Goal: Task Accomplishment & Management: Manage account settings

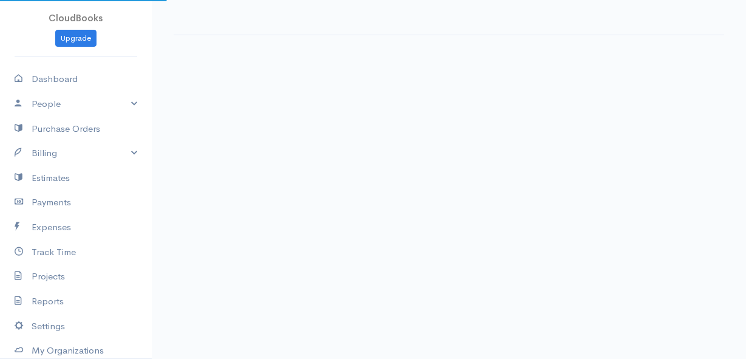
select select "thistoyear"
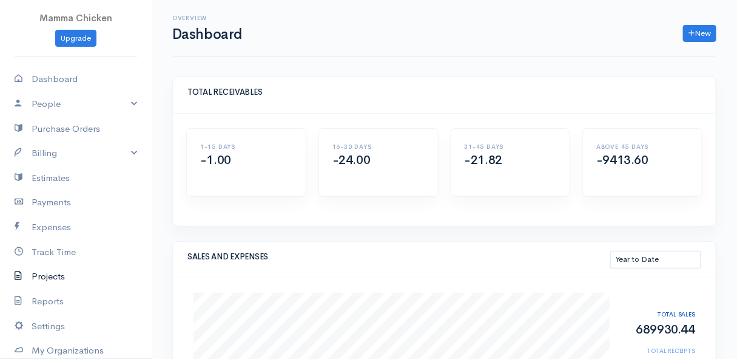
scroll to position [55, 0]
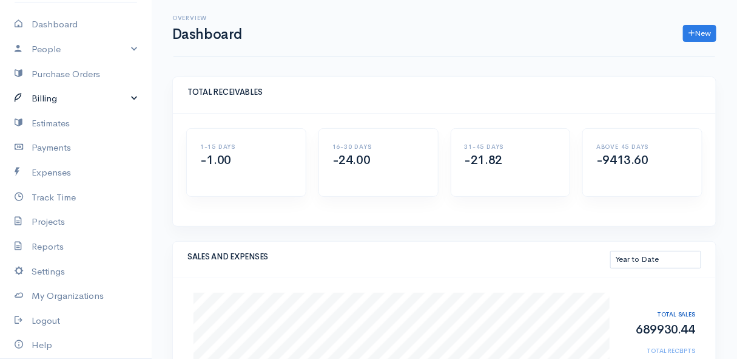
click at [61, 98] on link "Billing" at bounding box center [76, 98] width 152 height 25
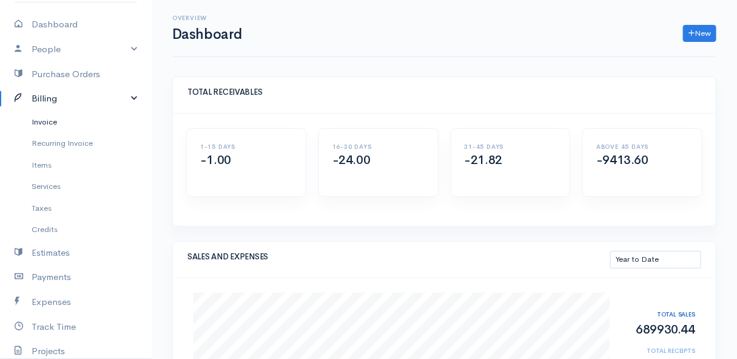
click at [61, 121] on link "Invoice" at bounding box center [76, 122] width 152 height 22
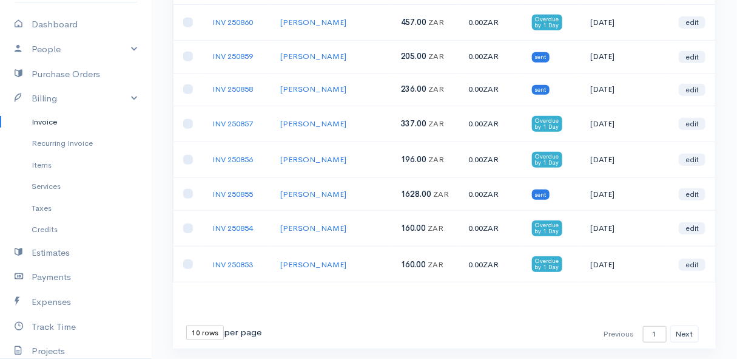
scroll to position [243, 0]
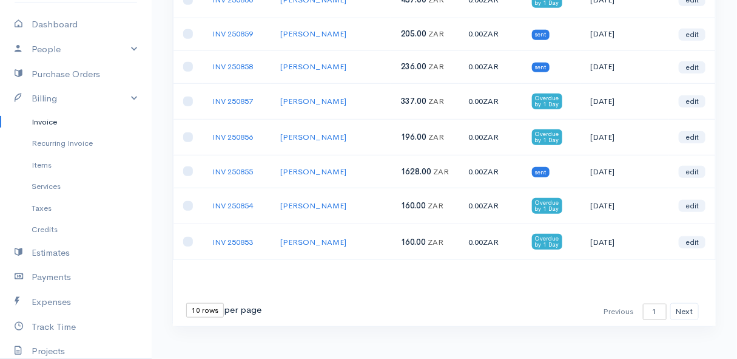
click at [200, 303] on select "10 rows 25 rows 50 rows" at bounding box center [205, 310] width 38 height 15
select select "25"
click at [186, 303] on select "10 rows 25 rows 50 rows" at bounding box center [205, 310] width 38 height 15
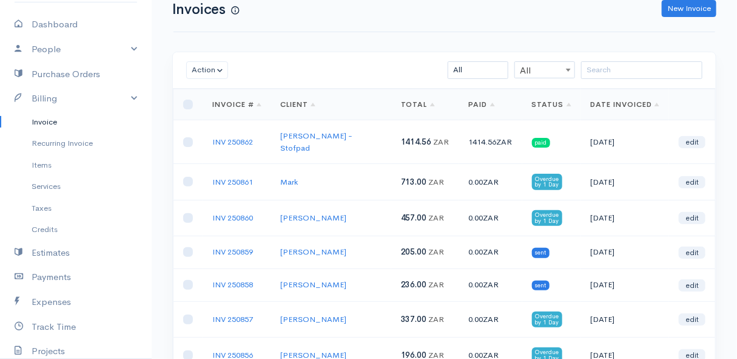
scroll to position [0, 0]
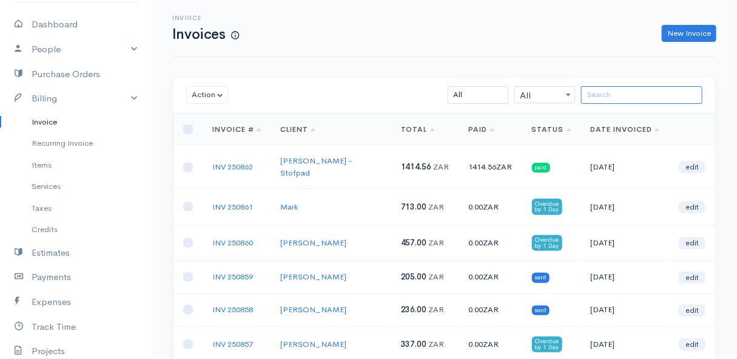
click at [619, 97] on input "search" at bounding box center [641, 95] width 121 height 18
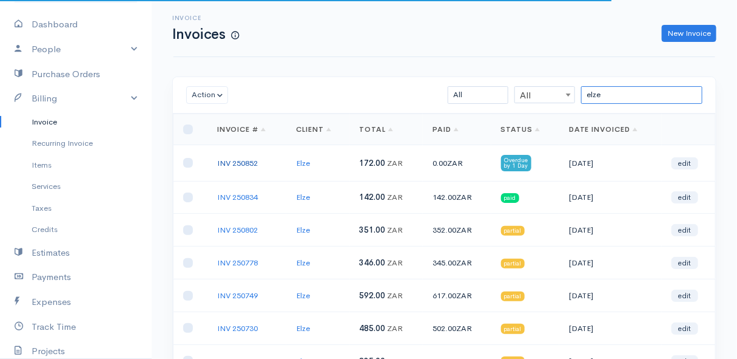
type input "elze"
click at [240, 162] on link "INV 250852" at bounding box center [237, 163] width 41 height 10
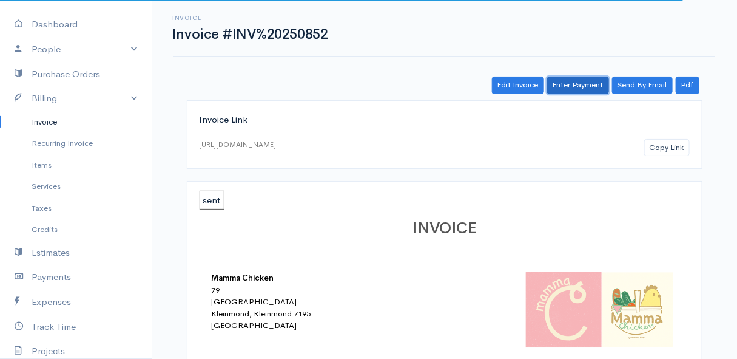
click at [577, 91] on link "Enter Payment" at bounding box center [578, 85] width 62 height 18
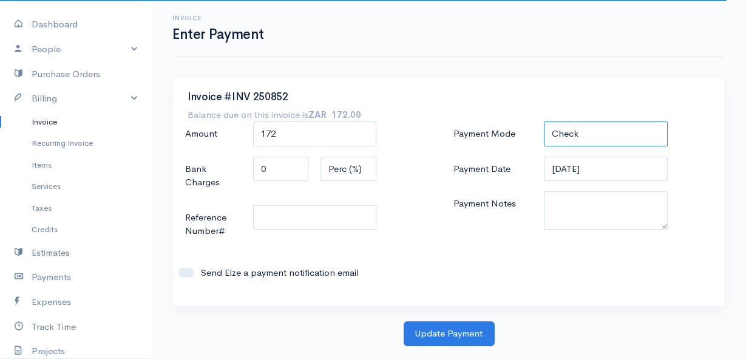
click at [591, 132] on select "Check Bank Transfer Credit Cash Debit ACH VISA MASTERCARD AMEX DISCOVER DINERS …" at bounding box center [605, 133] width 123 height 25
select select "Bank Transfer"
click at [544, 121] on select "Check Bank Transfer Credit Cash Debit ACH VISA MASTERCARD AMEX DISCOVER DINERS …" at bounding box center [605, 133] width 123 height 25
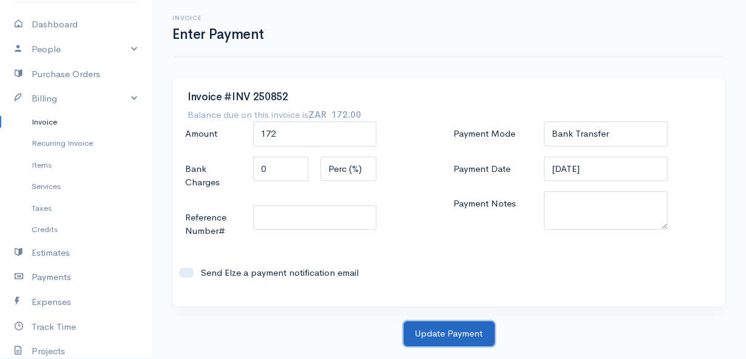
click at [453, 335] on button "Update Payment" at bounding box center [449, 333] width 91 height 25
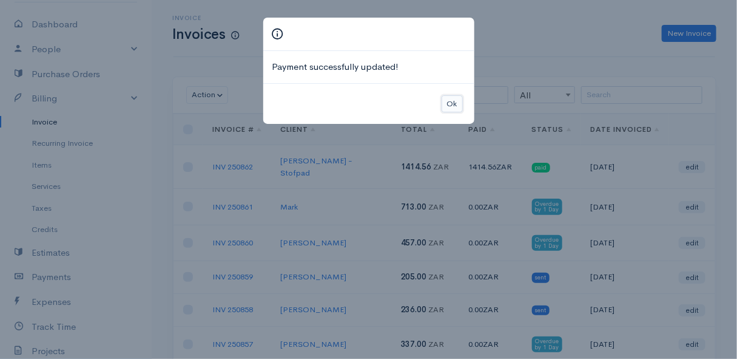
click at [450, 105] on button "Ok" at bounding box center [452, 104] width 21 height 18
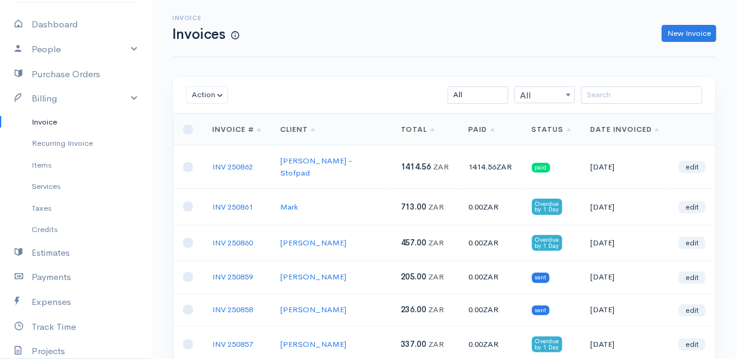
scroll to position [55, 0]
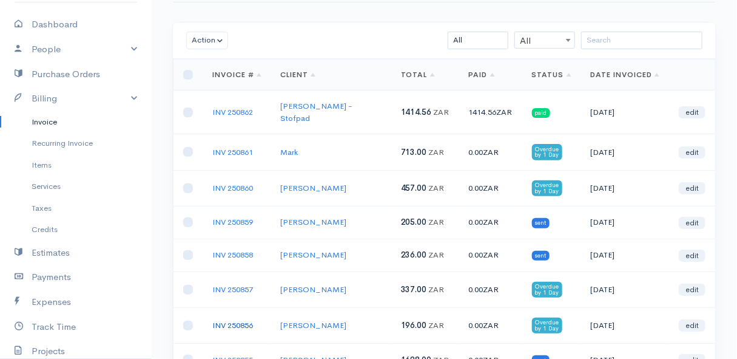
click at [236, 320] on link "INV 250856" at bounding box center [232, 325] width 41 height 10
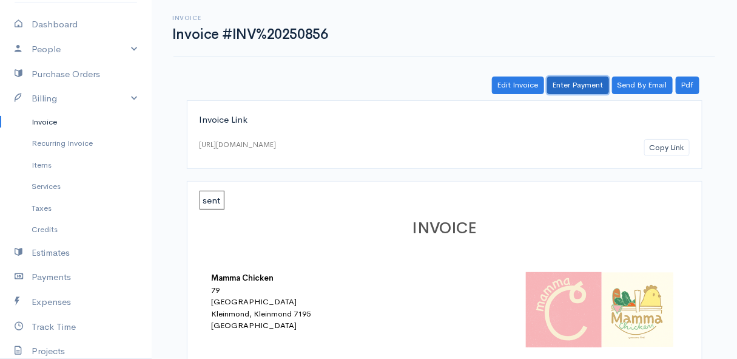
click at [572, 87] on link "Enter Payment" at bounding box center [578, 85] width 62 height 18
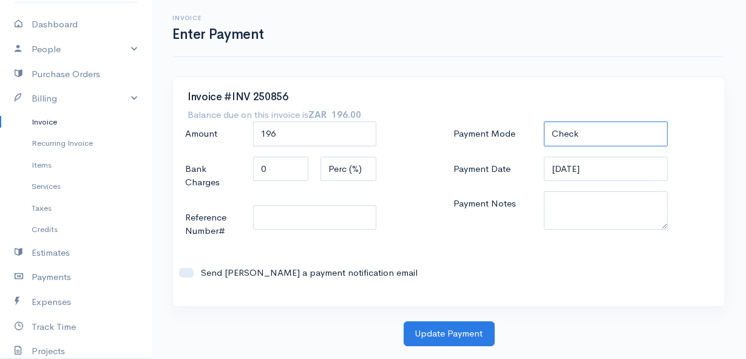
click at [609, 137] on select "Check Bank Transfer Credit Cash Debit ACH VISA MASTERCARD AMEX DISCOVER DINERS …" at bounding box center [605, 133] width 123 height 25
select select "Bank Transfer"
click at [544, 121] on select "Check Bank Transfer Credit Cash Debit ACH VISA MASTERCARD AMEX DISCOVER DINERS …" at bounding box center [605, 133] width 123 height 25
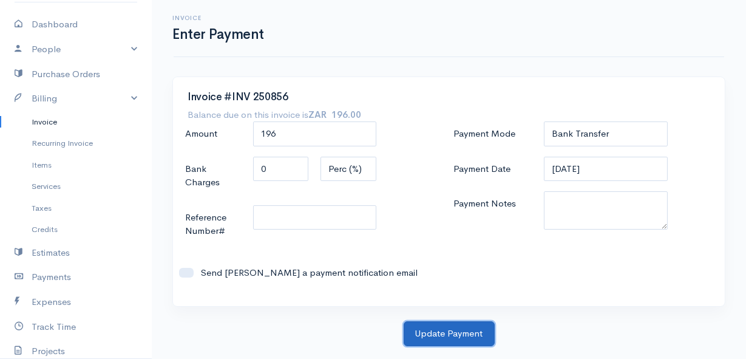
click at [461, 331] on button "Update Payment" at bounding box center [449, 333] width 91 height 25
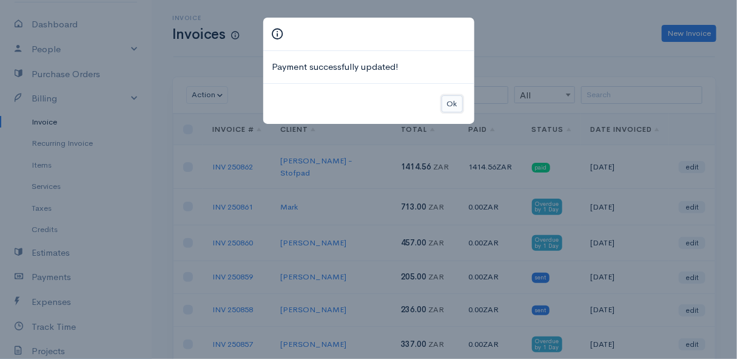
click at [458, 103] on button "Ok" at bounding box center [452, 104] width 21 height 18
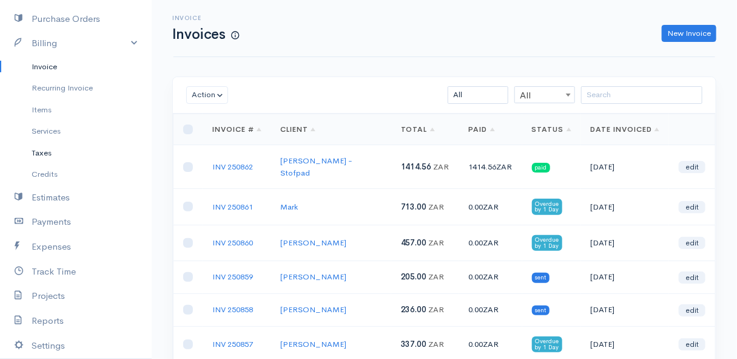
scroll to position [220, 0]
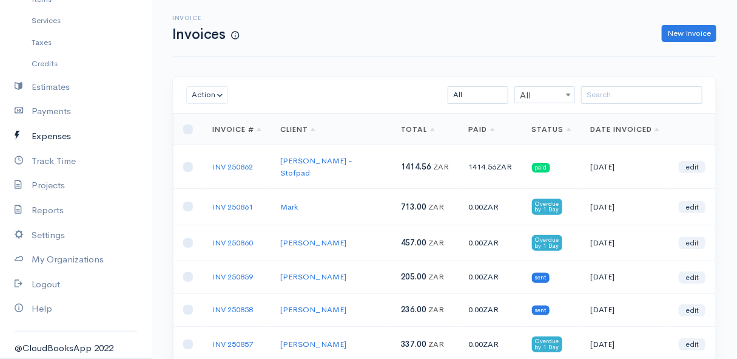
click at [48, 139] on link "Expenses" at bounding box center [76, 136] width 152 height 25
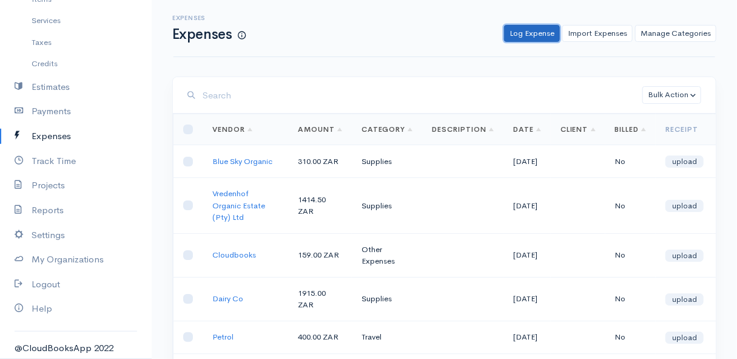
click at [514, 30] on link "Log Expense" at bounding box center [532, 34] width 56 height 18
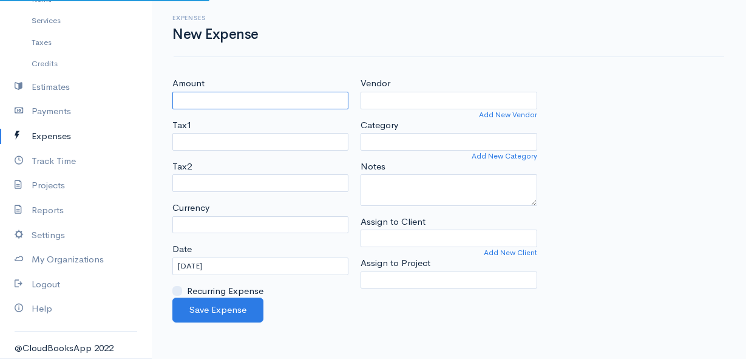
click at [260, 100] on input "Amount" at bounding box center [260, 101] width 176 height 18
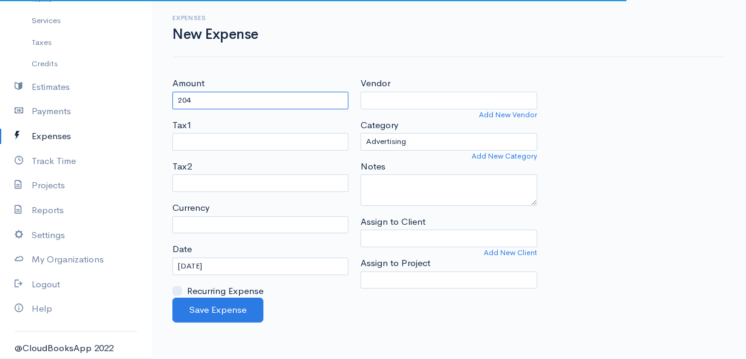
type input "204"
click at [396, 104] on input "Vendor" at bounding box center [449, 101] width 176 height 18
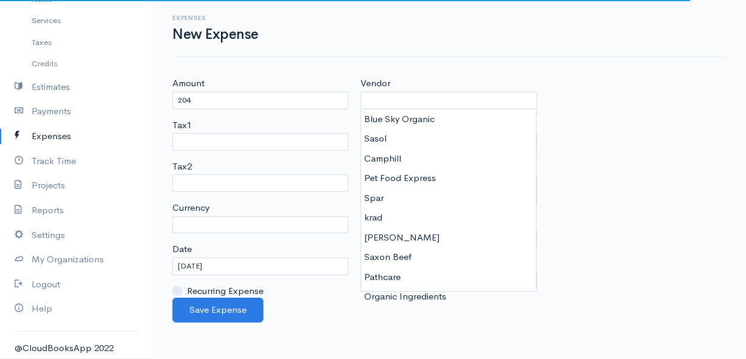
click at [561, 55] on div "Expenses New Expense" at bounding box center [449, 28] width 550 height 57
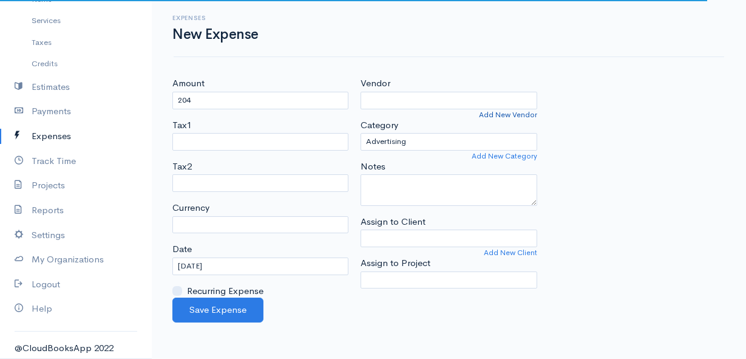
click at [509, 112] on link "Add New Vendor" at bounding box center [508, 114] width 58 height 11
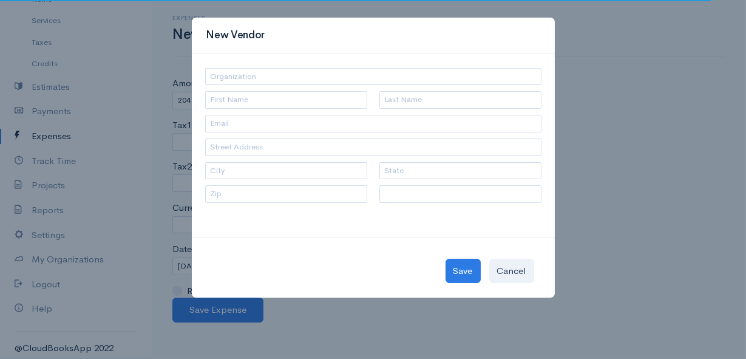
select select "[GEOGRAPHIC_DATA]"
click at [245, 79] on input "text" at bounding box center [373, 77] width 336 height 18
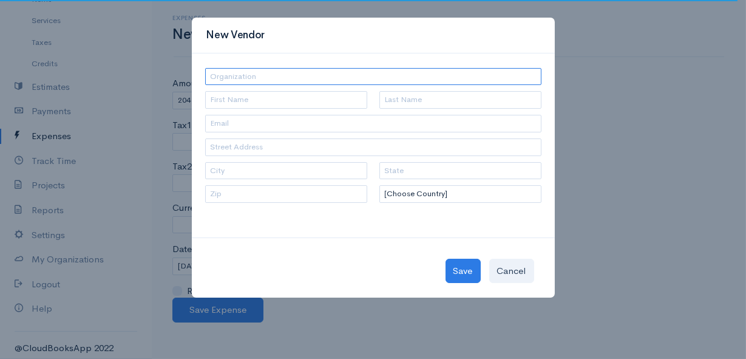
select select "ZAR"
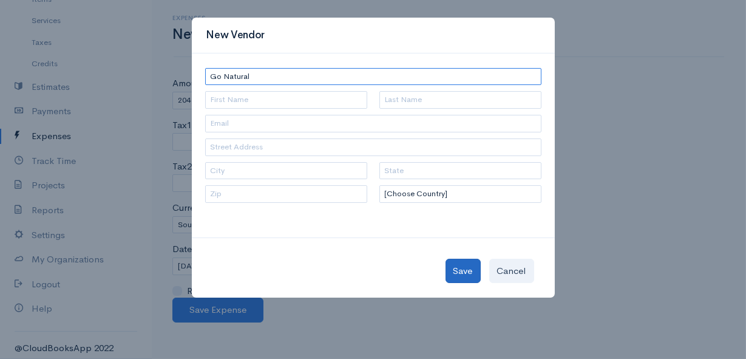
type input "Go Natural"
click at [466, 276] on button "Save" at bounding box center [462, 271] width 35 height 25
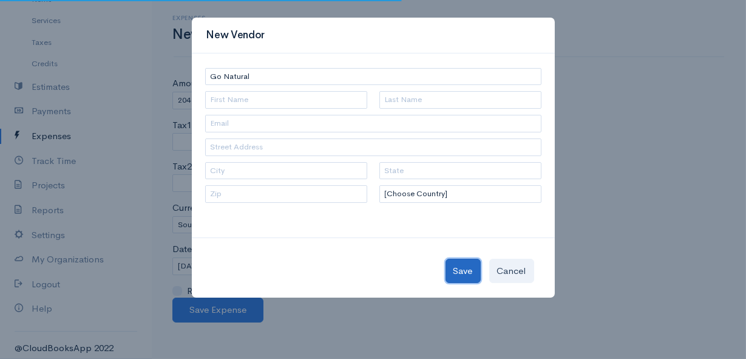
type input "Go Natural"
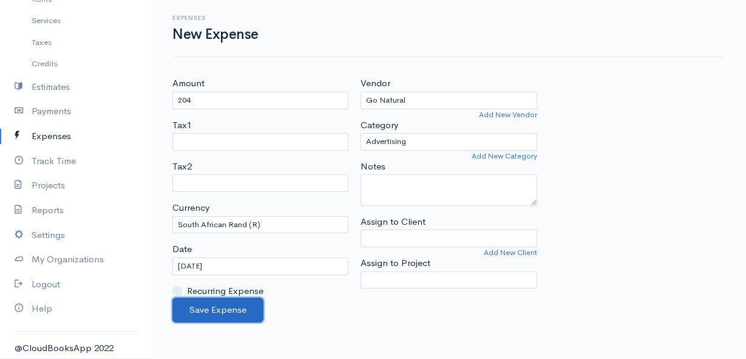
click at [222, 302] on button "Save Expense" at bounding box center [217, 309] width 91 height 25
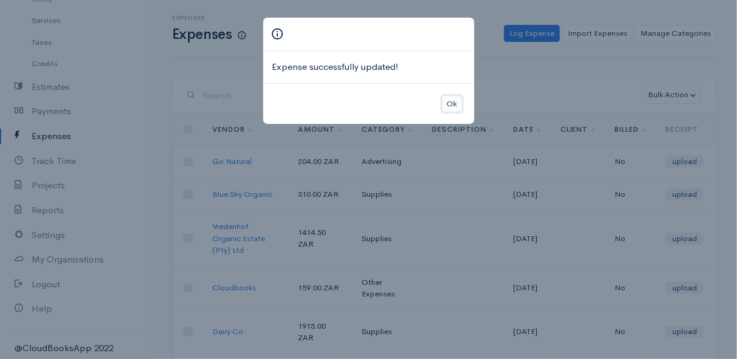
click at [449, 95] on button "Ok" at bounding box center [452, 104] width 21 height 18
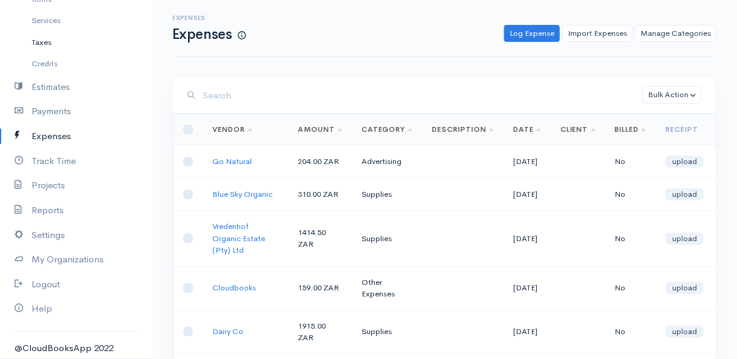
scroll to position [110, 0]
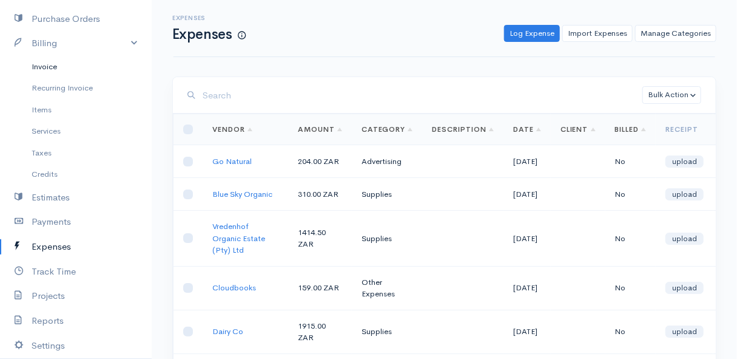
click at [43, 63] on link "Invoice" at bounding box center [76, 67] width 152 height 22
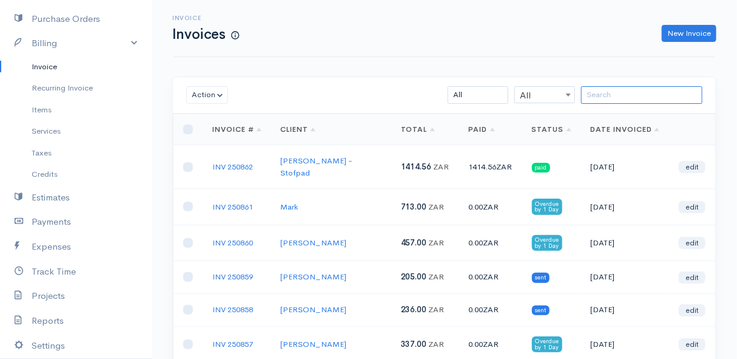
click at [618, 91] on input "search" at bounding box center [641, 95] width 121 height 18
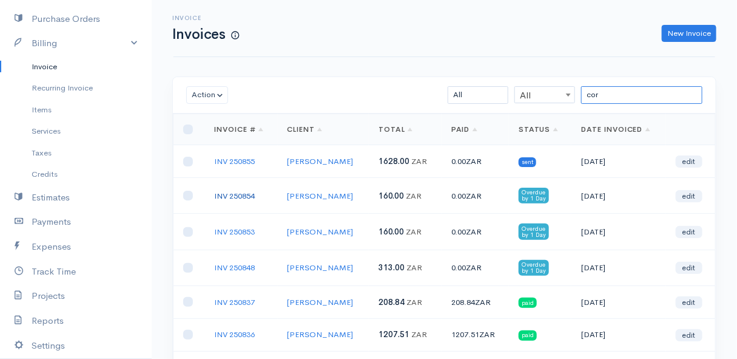
type input "cor"
click at [239, 194] on link "INV 250854" at bounding box center [234, 196] width 41 height 10
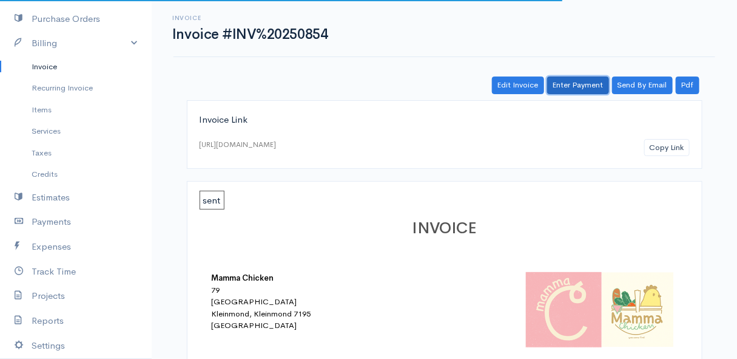
click at [597, 89] on link "Enter Payment" at bounding box center [578, 85] width 62 height 18
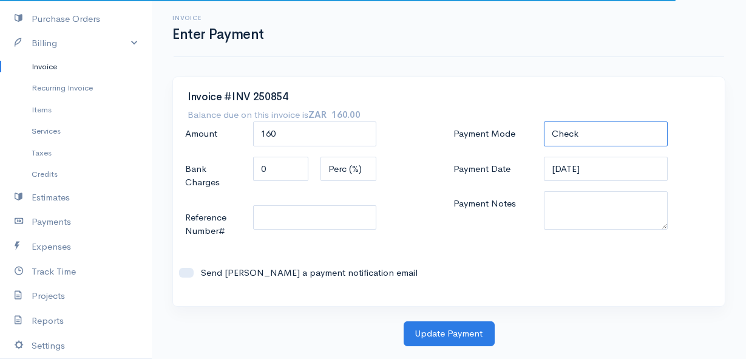
click at [559, 135] on select "Check Bank Transfer Credit Cash Debit ACH VISA MASTERCARD AMEX DISCOVER DINERS …" at bounding box center [605, 133] width 123 height 25
select select "Bank Transfer"
click at [544, 121] on select "Check Bank Transfer Credit Cash Debit ACH VISA MASTERCARD AMEX DISCOVER DINERS …" at bounding box center [605, 133] width 123 height 25
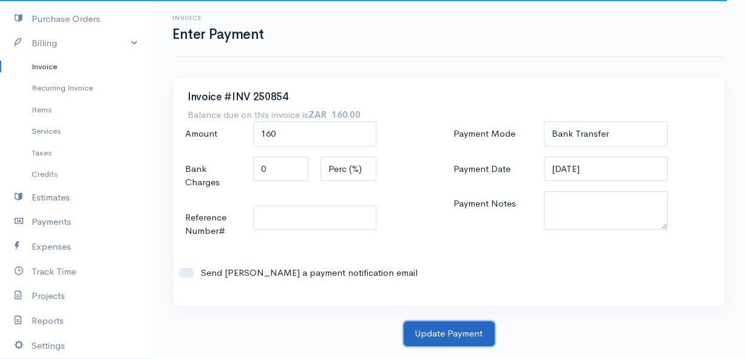
click at [454, 336] on button "Update Payment" at bounding box center [449, 333] width 91 height 25
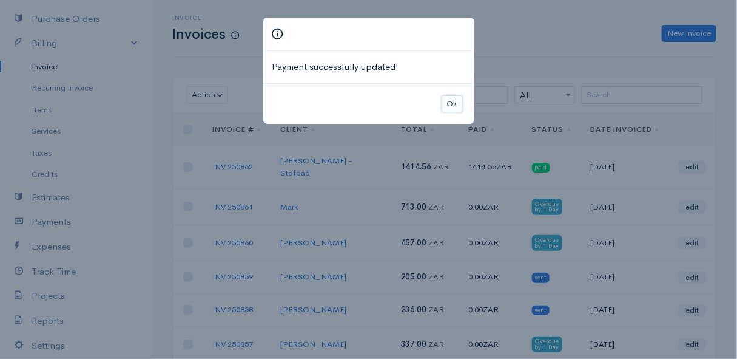
click at [456, 101] on button "Ok" at bounding box center [452, 104] width 21 height 18
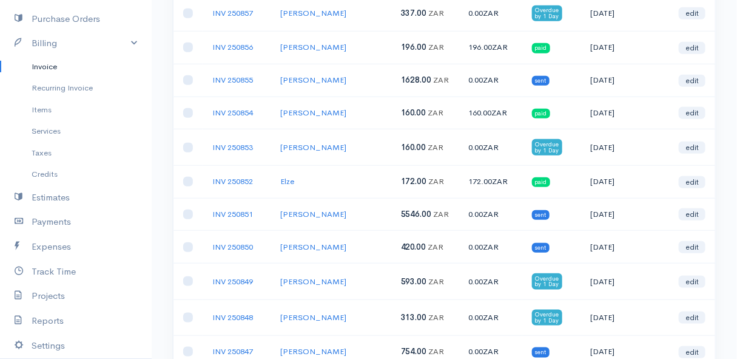
scroll to position [386, 0]
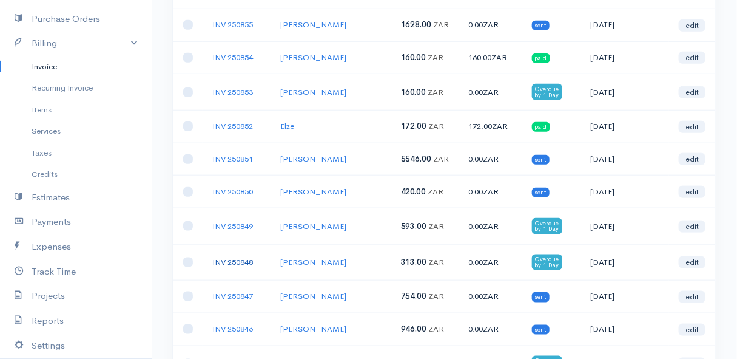
click at [235, 257] on link "INV 250848" at bounding box center [232, 262] width 41 height 10
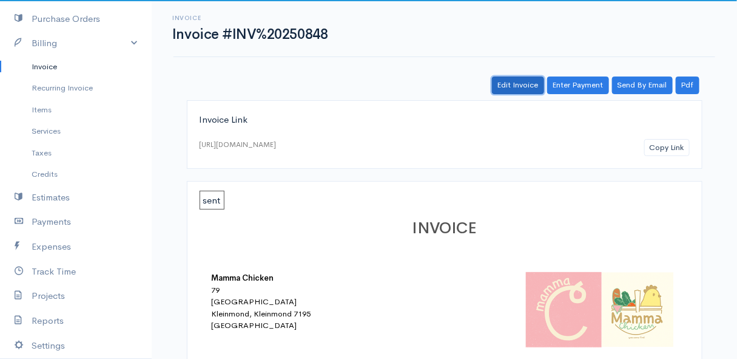
click at [540, 81] on link "Edit Invoice" at bounding box center [518, 85] width 52 height 18
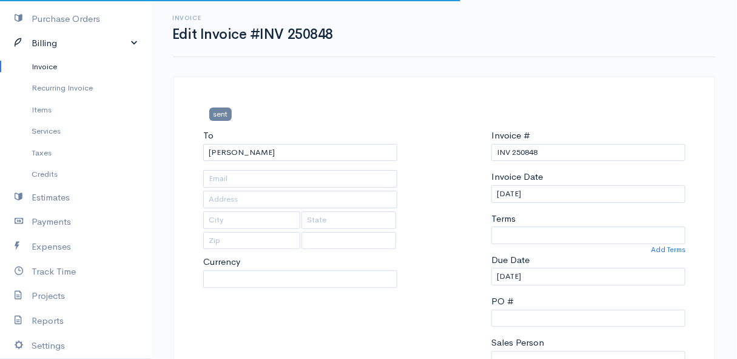
select select
type input "4115 Aster Crescent"
type input "Bettys Bay"
type input "7195"
select select "0"
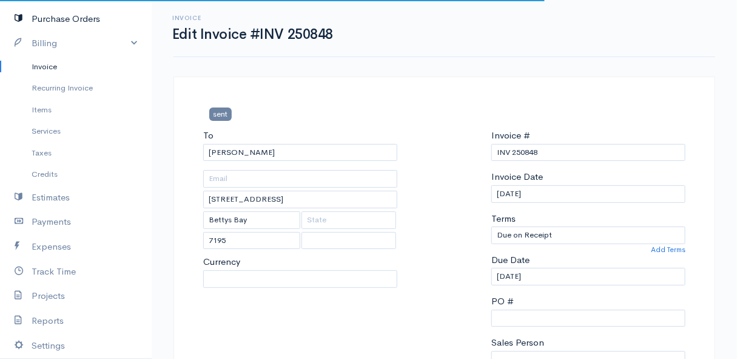
select select "[GEOGRAPHIC_DATA]"
select select "ZAR"
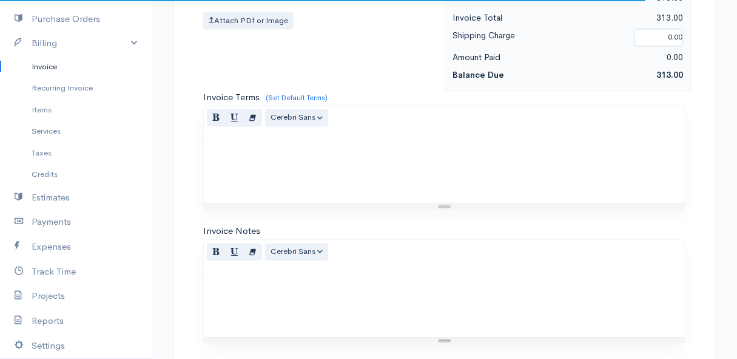
scroll to position [920, 0]
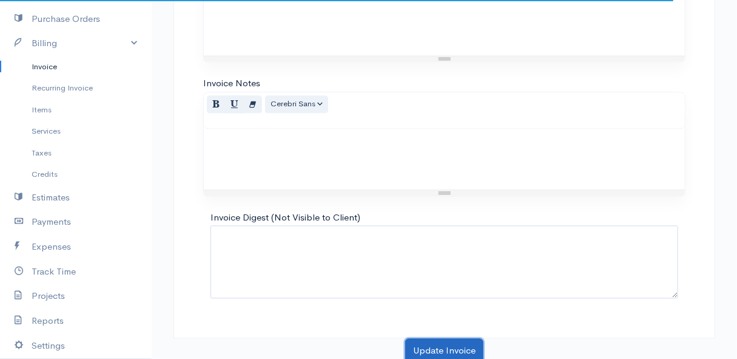
click at [449, 346] on button "Update Invoice" at bounding box center [444, 350] width 78 height 25
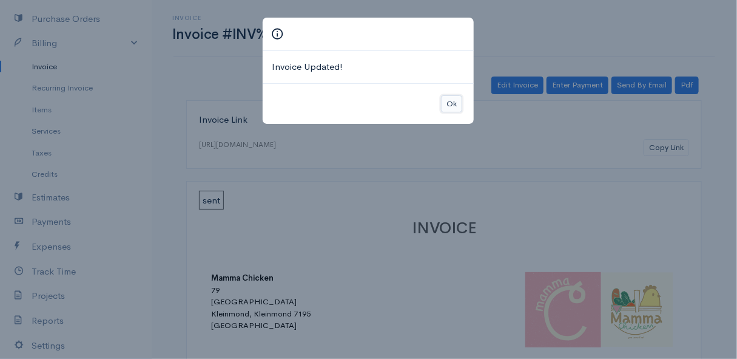
click at [451, 103] on button "Ok" at bounding box center [451, 104] width 21 height 18
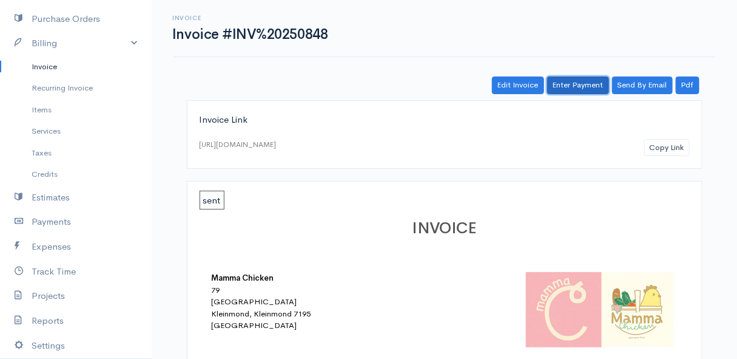
click at [589, 83] on link "Enter Payment" at bounding box center [578, 85] width 62 height 18
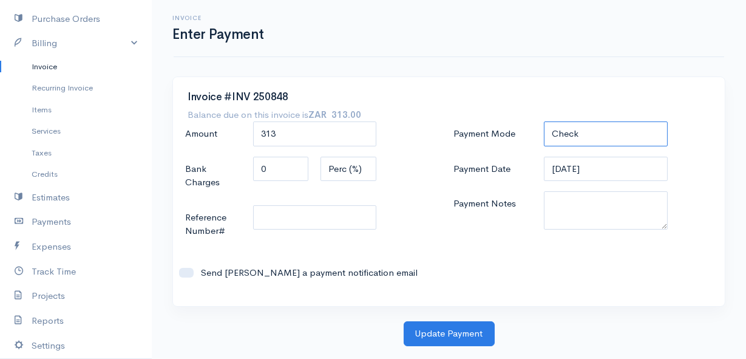
click at [612, 137] on select "Check Bank Transfer Credit Cash Debit ACH VISA MASTERCARD AMEX DISCOVER DINERS …" at bounding box center [605, 133] width 123 height 25
select select "Bank Transfer"
click at [544, 121] on select "Check Bank Transfer Credit Cash Debit ACH VISA MASTERCARD AMEX DISCOVER DINERS …" at bounding box center [605, 133] width 123 height 25
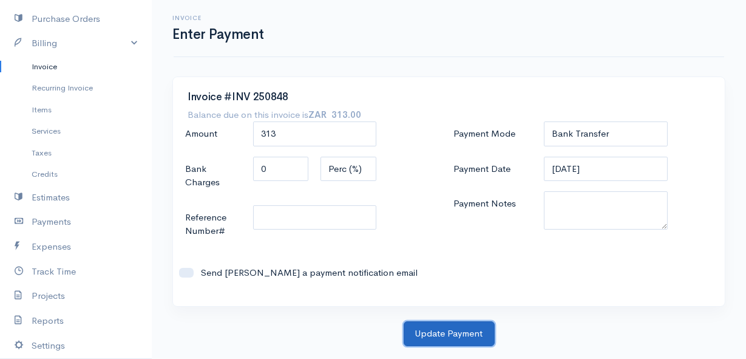
click at [441, 333] on button "Update Payment" at bounding box center [449, 333] width 91 height 25
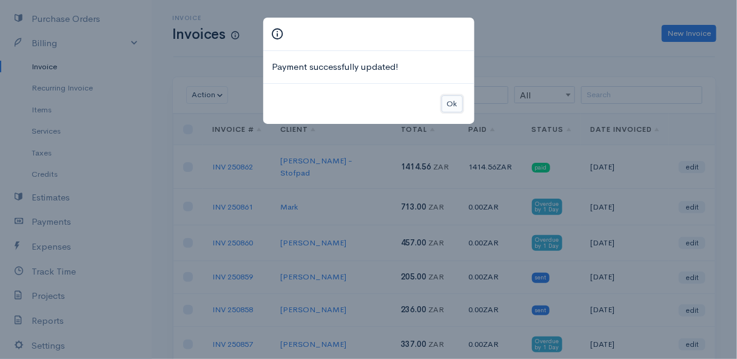
click at [450, 100] on button "Ok" at bounding box center [452, 104] width 21 height 18
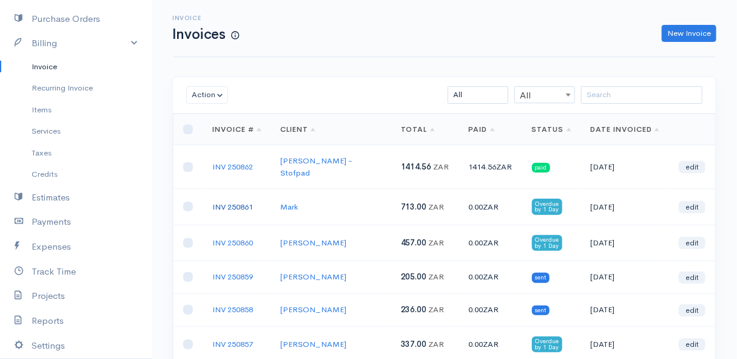
click at [232, 202] on link "INV 250861" at bounding box center [232, 207] width 41 height 10
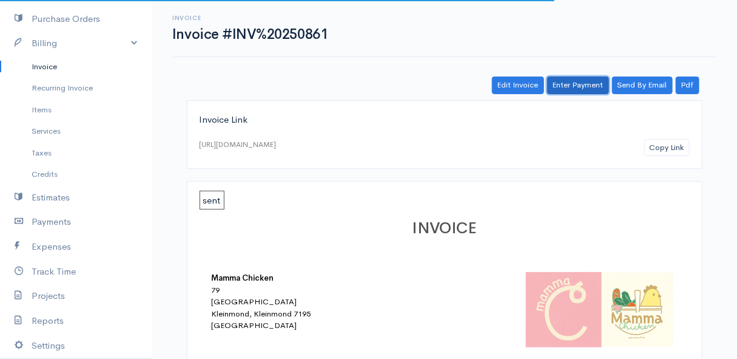
click at [585, 81] on link "Enter Payment" at bounding box center [578, 85] width 62 height 18
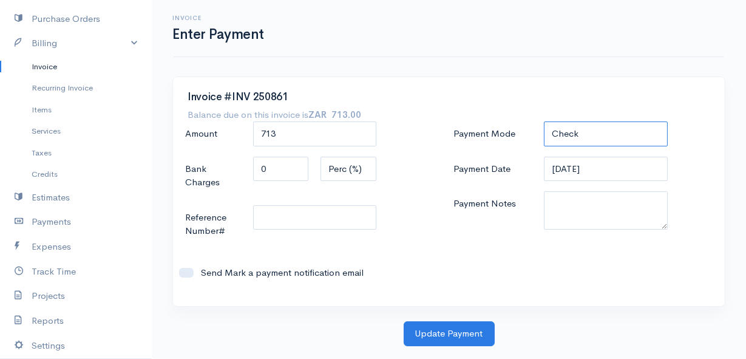
click at [620, 122] on select "Check Bank Transfer Credit Cash Debit ACH VISA MASTERCARD AMEX DISCOVER DINERS …" at bounding box center [605, 133] width 123 height 25
select select "Bank Transfer"
click at [544, 121] on select "Check Bank Transfer Credit Cash Debit ACH VISA MASTERCARD AMEX DISCOVER DINERS …" at bounding box center [605, 133] width 123 height 25
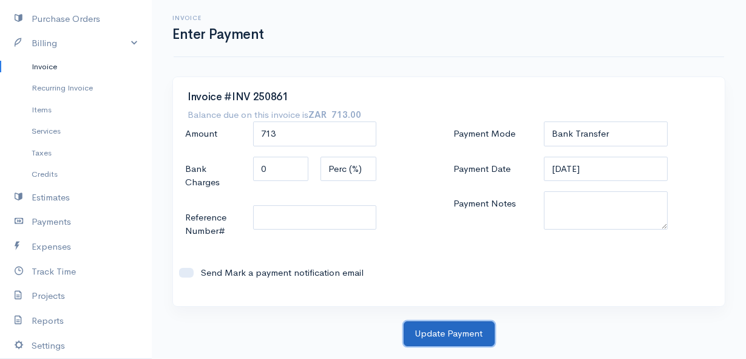
click at [456, 330] on button "Update Payment" at bounding box center [449, 333] width 91 height 25
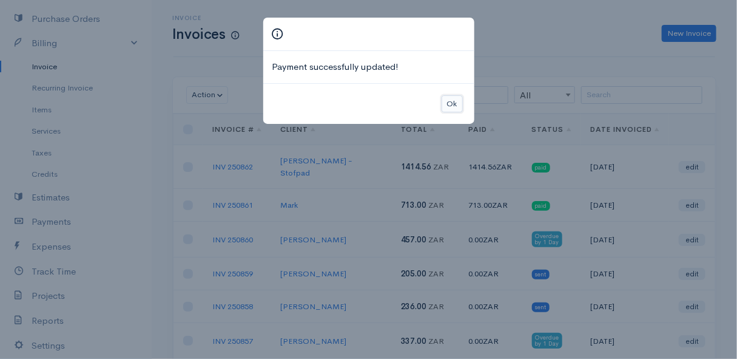
click at [453, 101] on button "Ok" at bounding box center [452, 104] width 21 height 18
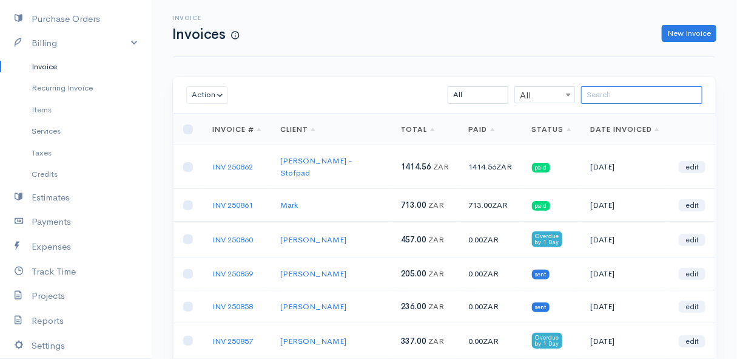
click at [620, 93] on input "search" at bounding box center [641, 95] width 121 height 18
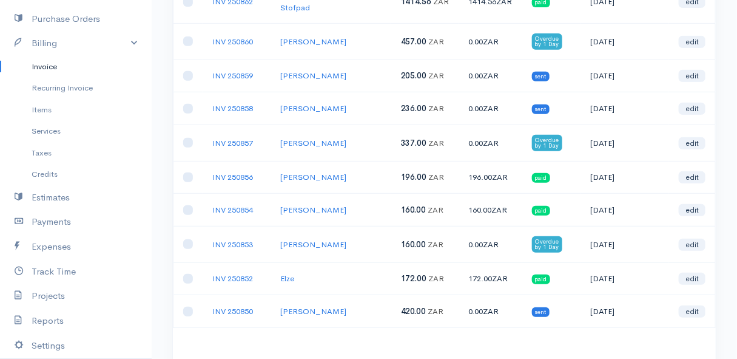
scroll to position [232, 0]
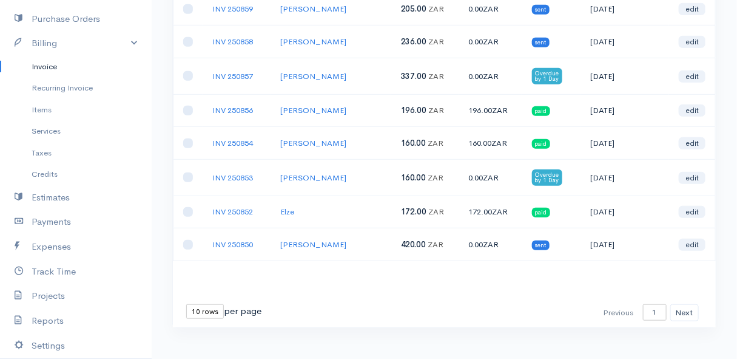
type input "el"
click at [225, 304] on div "10 rows 25 rows 50 rows per page" at bounding box center [223, 311] width 75 height 15
click at [208, 304] on select "10 rows 25 rows 50 rows" at bounding box center [205, 311] width 38 height 15
select select "25"
click at [186, 304] on select "10 rows 25 rows 50 rows" at bounding box center [205, 311] width 38 height 15
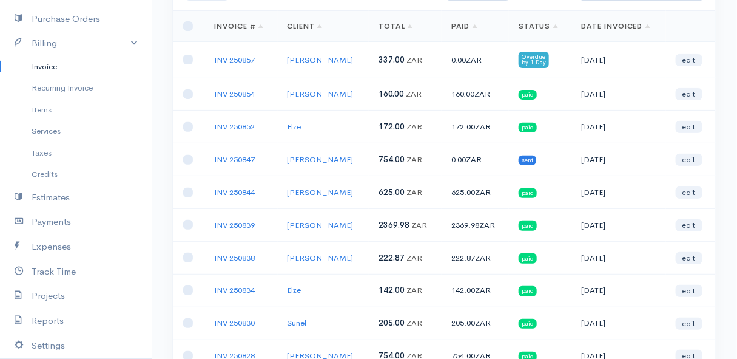
scroll to position [49, 0]
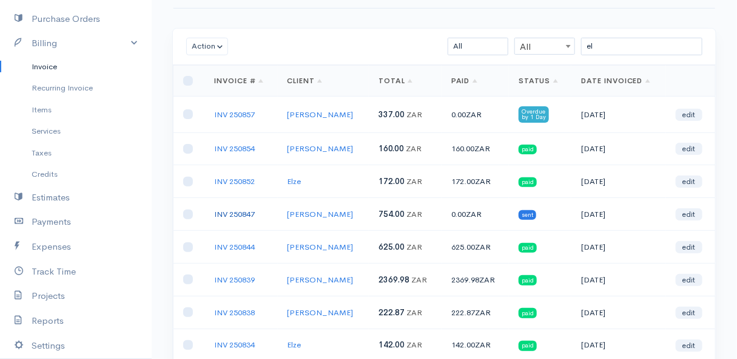
click at [234, 211] on link "INV 250847" at bounding box center [234, 214] width 41 height 10
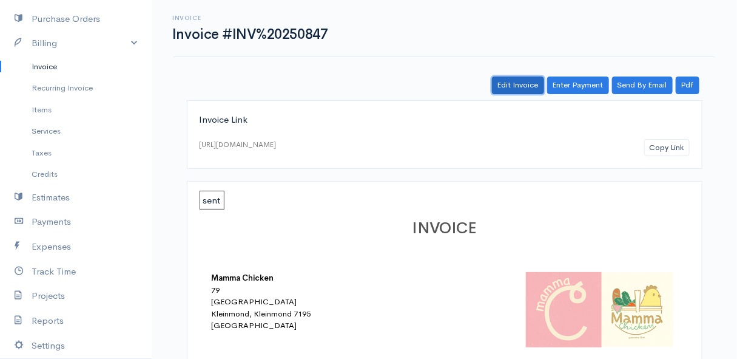
click at [521, 83] on link "Edit Invoice" at bounding box center [518, 85] width 52 height 18
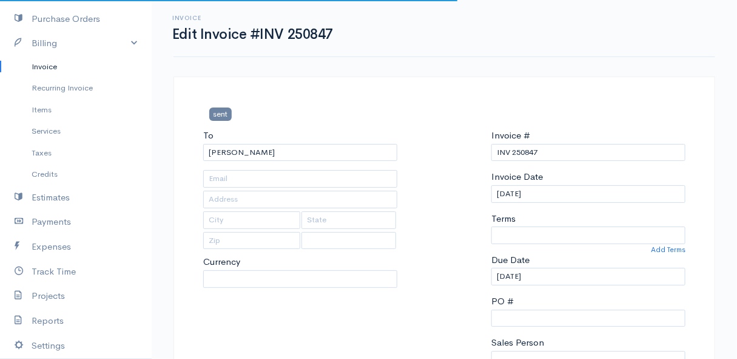
type input "222 Hangklip Road"
type input "[PERSON_NAME] Bay"
type input "7195"
select select
select select "[GEOGRAPHIC_DATA]"
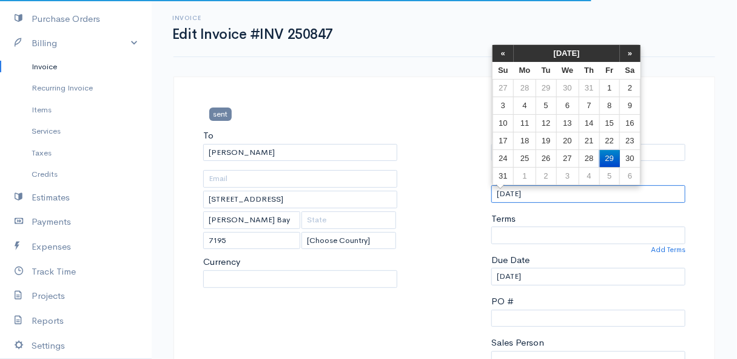
click at [558, 190] on input "[DATE]" at bounding box center [589, 194] width 194 height 18
select select "0"
click at [570, 158] on td "27" at bounding box center [568, 158] width 22 height 18
type input "[DATE]"
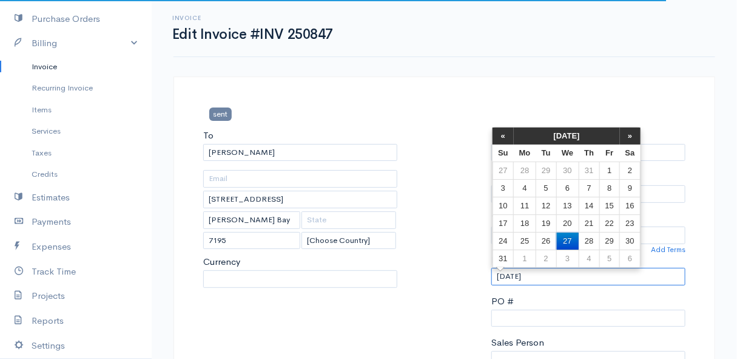
click at [544, 277] on input "[DATE]" at bounding box center [589, 277] width 194 height 18
click at [592, 236] on td "28" at bounding box center [589, 241] width 21 height 18
type input "[DATE]"
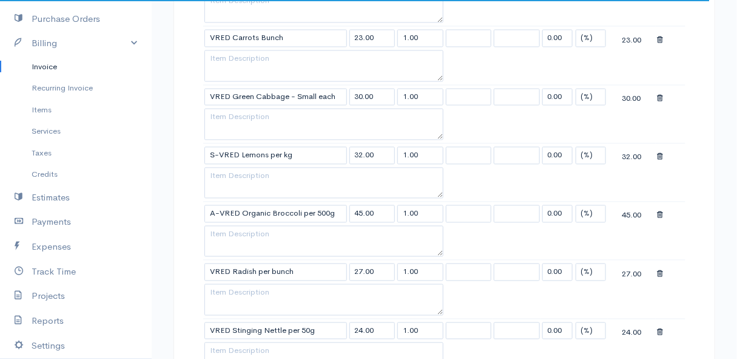
select select "ZAR"
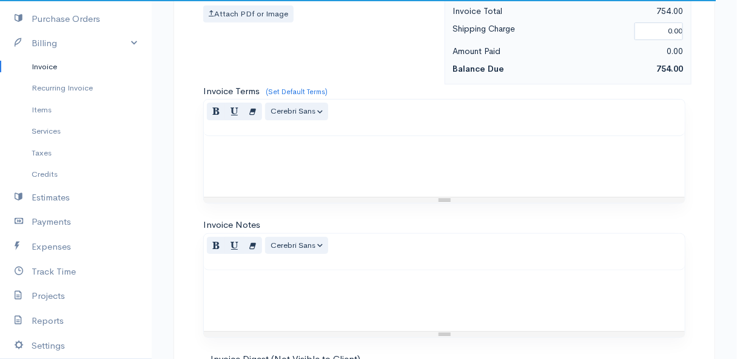
scroll to position [1792, 0]
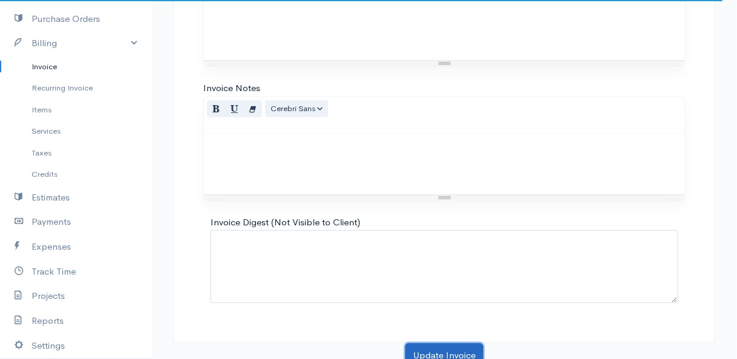
click at [450, 345] on button "Update Invoice" at bounding box center [444, 355] width 78 height 25
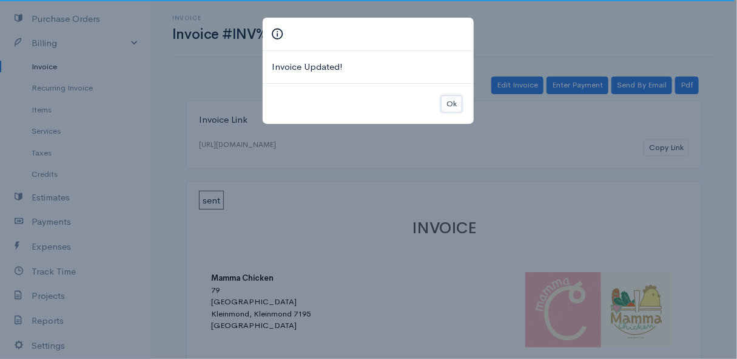
click at [453, 103] on button "Ok" at bounding box center [451, 104] width 21 height 18
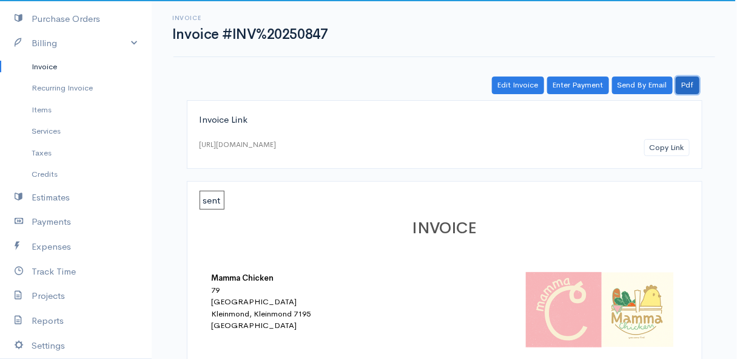
click at [688, 84] on link "Pdf" at bounding box center [688, 85] width 24 height 18
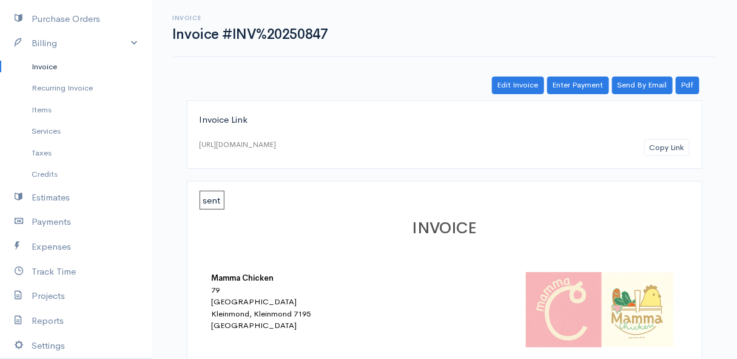
click at [605, 17] on div "Invoice Invoice #INV%20250847 Actions Edit Invoice Enter Payment Print Send By …" at bounding box center [444, 28] width 557 height 27
click at [686, 87] on link "Pdf" at bounding box center [688, 85] width 24 height 18
click at [637, 48] on div "Invoice Invoice #INV%20250847 Actions Edit Invoice Enter Payment Print Send By …" at bounding box center [445, 28] width 542 height 57
click at [691, 89] on link "Pdf" at bounding box center [688, 85] width 24 height 18
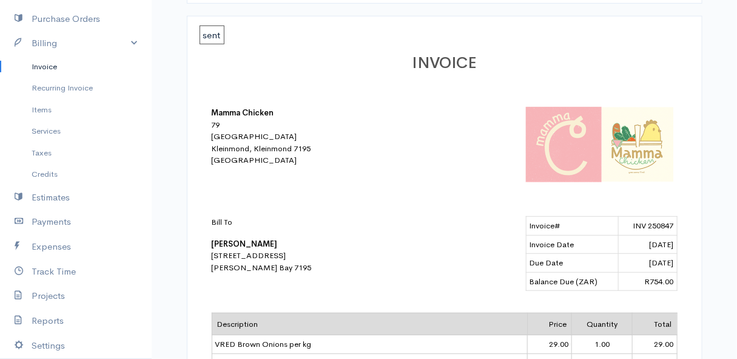
scroll to position [220, 0]
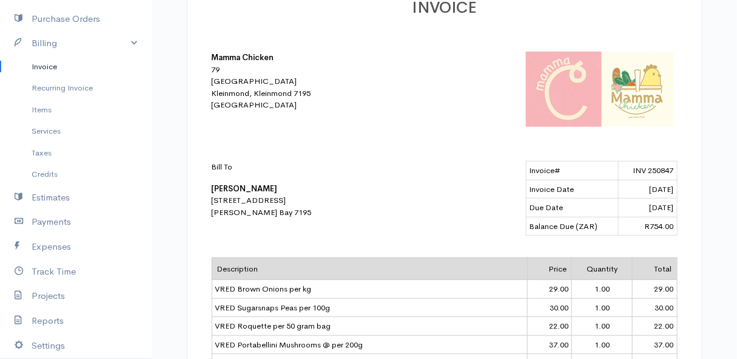
click at [49, 61] on link "Invoice" at bounding box center [76, 67] width 152 height 22
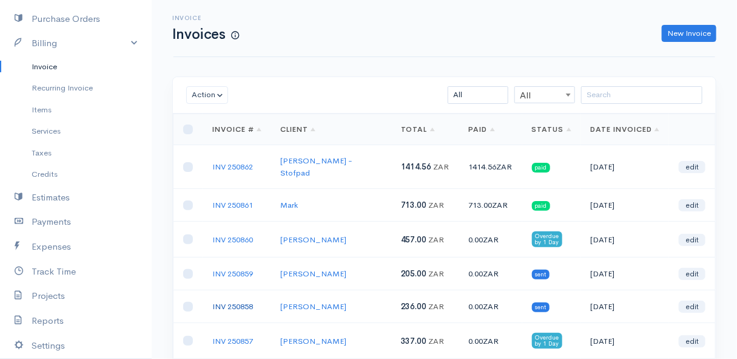
click at [248, 301] on link "INV 250858" at bounding box center [232, 306] width 41 height 10
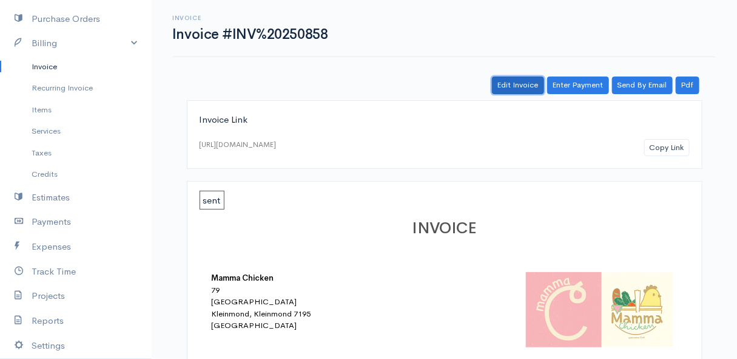
click at [507, 86] on link "Edit Invoice" at bounding box center [518, 85] width 52 height 18
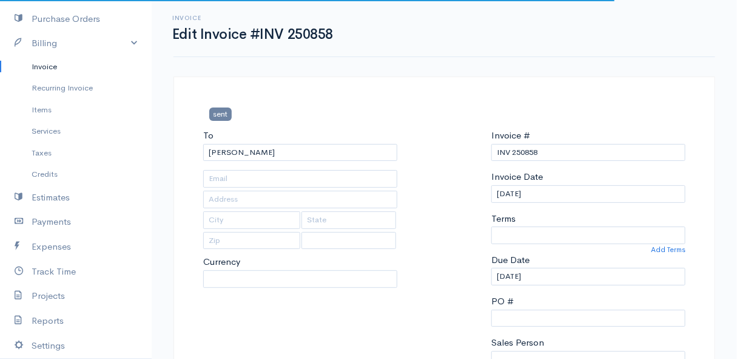
type input "158 Priestleya road"
type input "Rooiels"
select select
select select "0"
select select "[GEOGRAPHIC_DATA]"
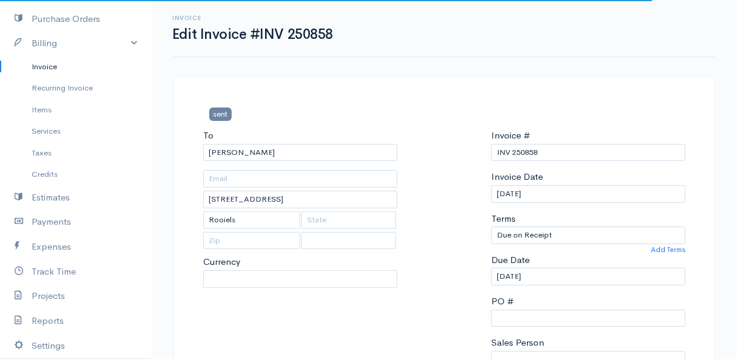
select select "ZAR"
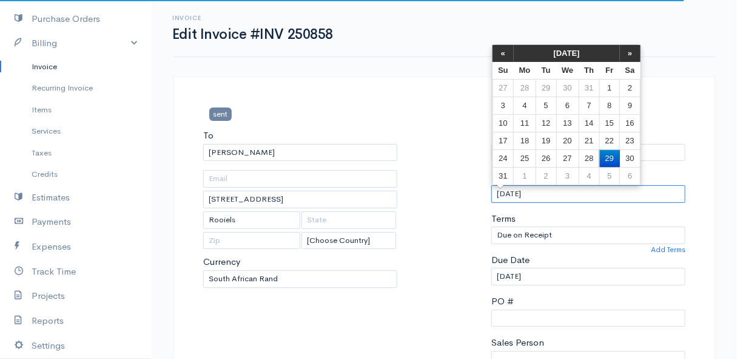
click at [567, 193] on input "[DATE]" at bounding box center [589, 194] width 194 height 18
click at [567, 154] on td "27" at bounding box center [568, 158] width 22 height 18
type input "[DATE]"
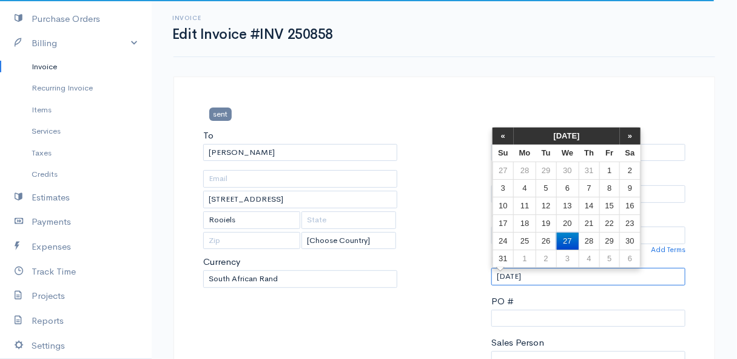
click at [558, 276] on input "[DATE]" at bounding box center [589, 277] width 194 height 18
click at [585, 238] on td "28" at bounding box center [589, 241] width 21 height 18
type input "[DATE]"
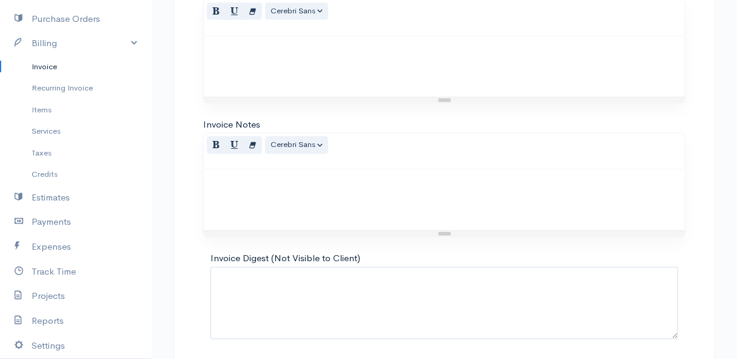
scroll to position [978, 0]
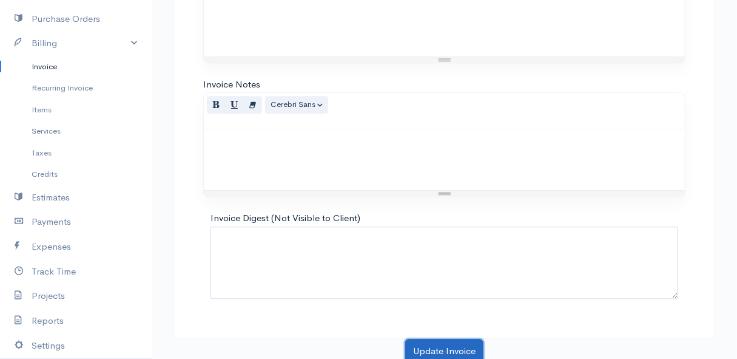
click at [447, 349] on button "Update Invoice" at bounding box center [444, 351] width 78 height 25
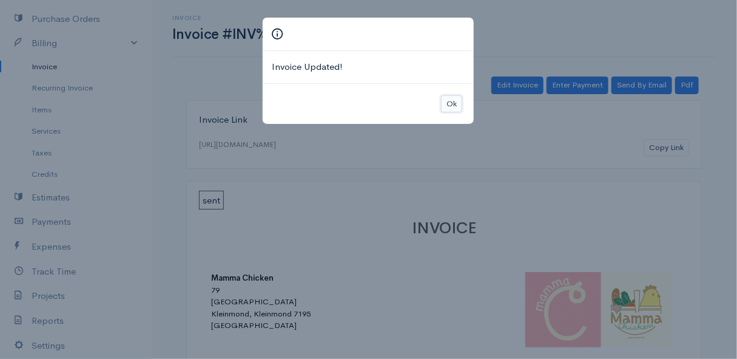
click at [455, 103] on button "Ok" at bounding box center [451, 104] width 21 height 18
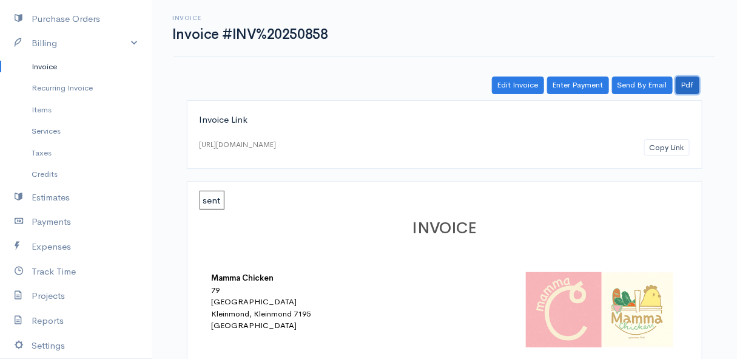
click at [689, 86] on link "Pdf" at bounding box center [688, 85] width 24 height 18
click at [554, 20] on div "Invoice Invoice #INV%20250858 Actions Edit Invoice Enter Payment Print Send By …" at bounding box center [444, 28] width 557 height 27
click at [682, 81] on link "Pdf" at bounding box center [688, 85] width 24 height 18
click at [53, 66] on link "Invoice" at bounding box center [76, 67] width 152 height 22
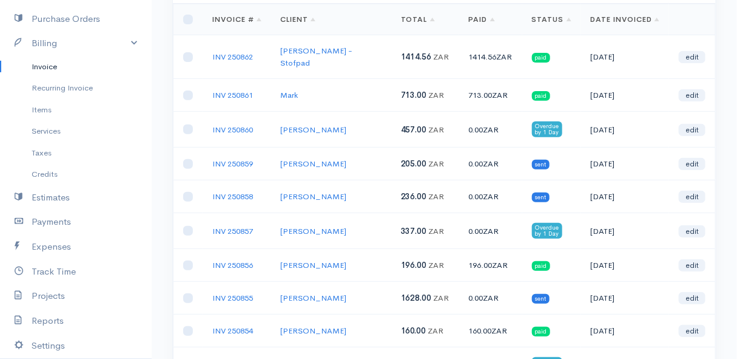
scroll to position [55, 0]
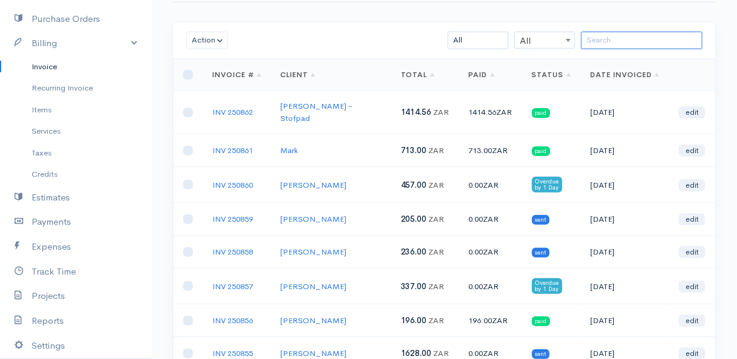
click at [595, 40] on input "search" at bounding box center [641, 41] width 121 height 18
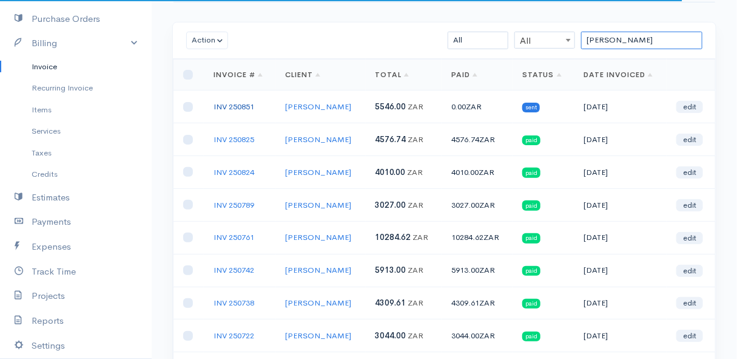
type input "laura"
click at [236, 105] on link "INV 250851" at bounding box center [234, 106] width 41 height 10
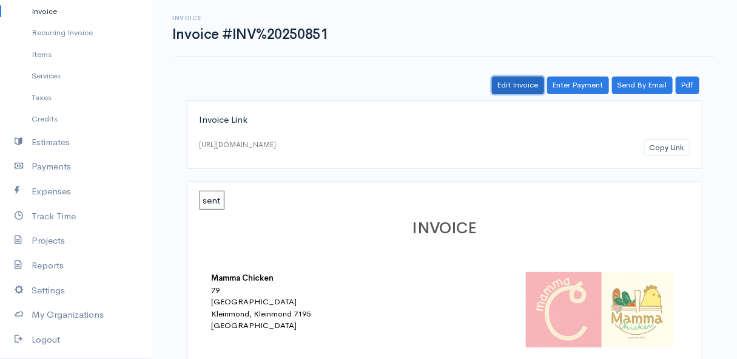
click at [533, 86] on link "Edit Invoice" at bounding box center [518, 85] width 52 height 18
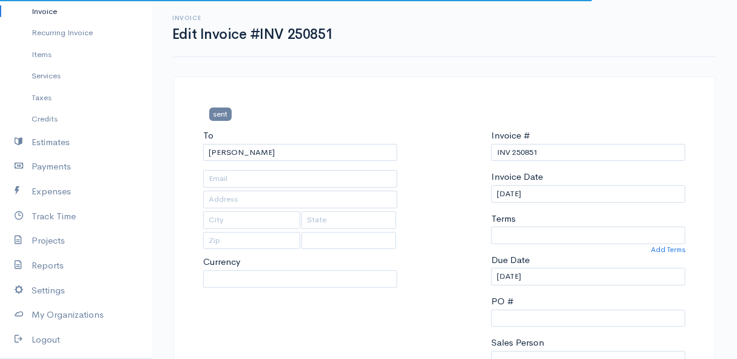
type input "11 Elizabeth Road, (Corner of Elizabeth and Rita ~ stand 1062), Pringle Bay"
type input "[PERSON_NAME] Bay"
type input "7195"
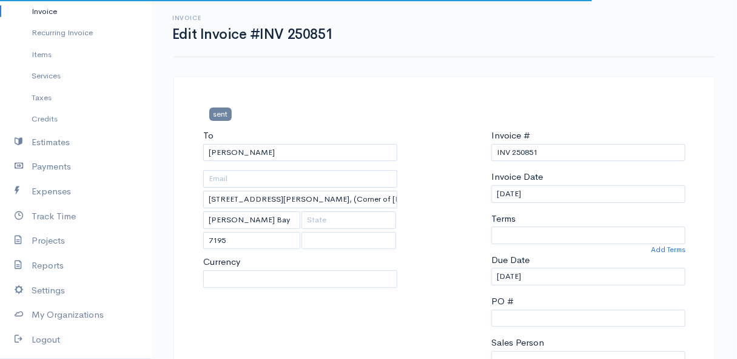
select select "0"
select select "[GEOGRAPHIC_DATA]"
select select "ZAR"
select select
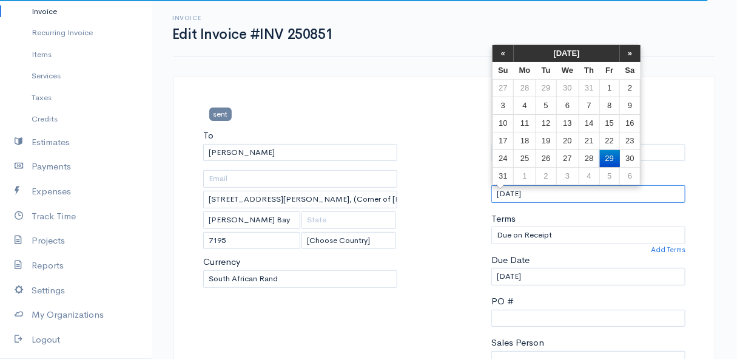
click at [576, 200] on input "[DATE]" at bounding box center [589, 194] width 194 height 18
click at [568, 155] on td "27" at bounding box center [568, 158] width 22 height 18
type input "[DATE]"
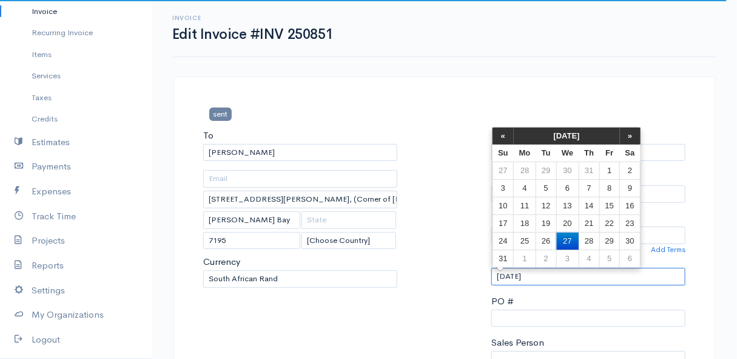
click at [550, 276] on input "[DATE]" at bounding box center [589, 277] width 194 height 18
click at [587, 240] on td "28" at bounding box center [589, 241] width 21 height 18
type input "[DATE]"
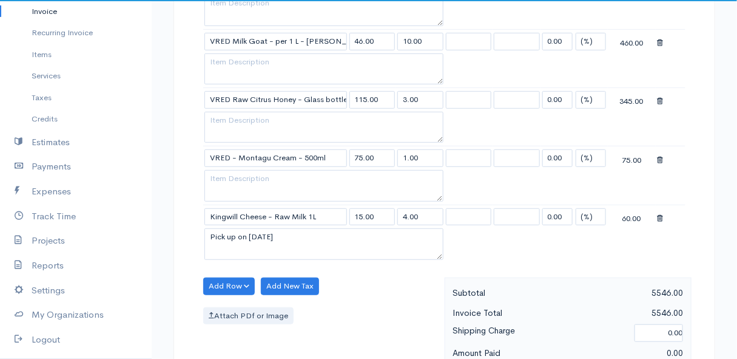
scroll to position [1766, 0]
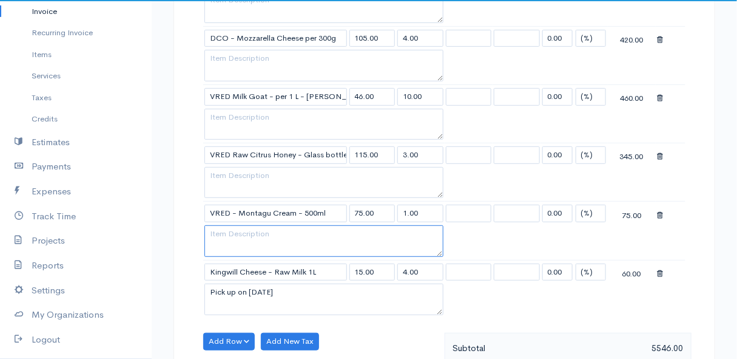
click at [276, 233] on textarea at bounding box center [324, 241] width 239 height 32
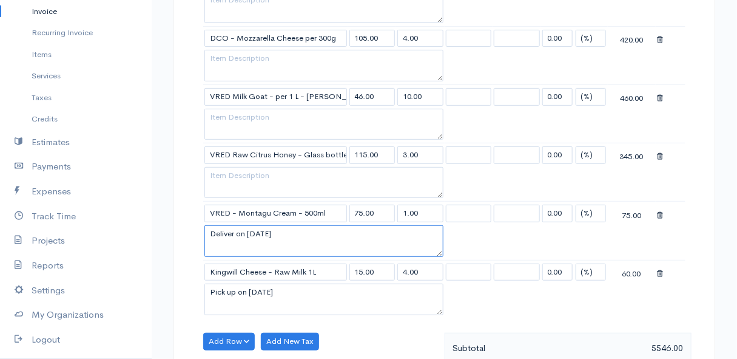
drag, startPoint x: 303, startPoint y: 225, endPoint x: 206, endPoint y: 225, distance: 96.5
click at [206, 225] on textarea "Deliver on 27 August 25" at bounding box center [324, 241] width 239 height 32
type textarea "Deliver on 27 August 25"
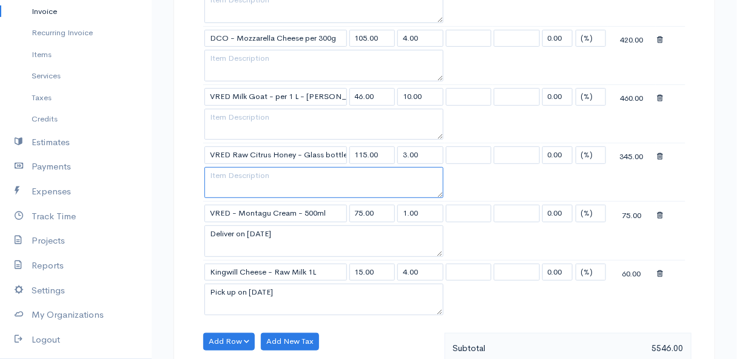
click at [238, 167] on textarea at bounding box center [324, 183] width 239 height 32
paste textarea "Deliver on 27 August 25"
type textarea "Deliver on 27 August 25"
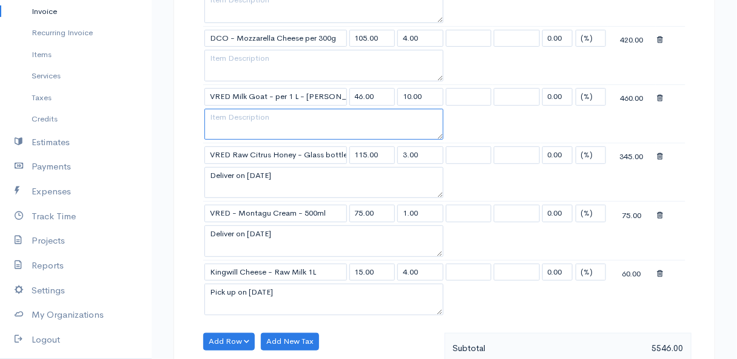
click at [229, 109] on textarea at bounding box center [324, 125] width 239 height 32
paste textarea "Deliver on 27 August 25"
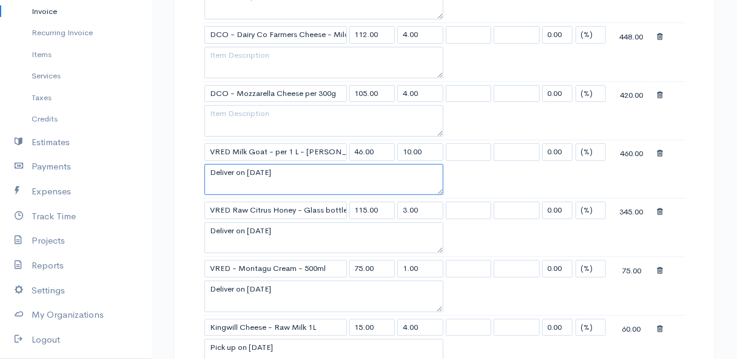
scroll to position [1655, 0]
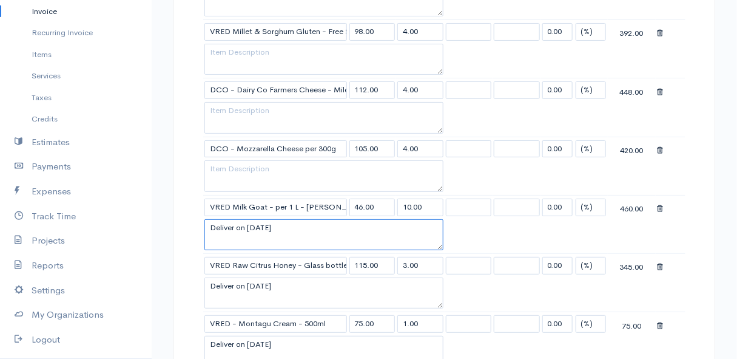
type textarea "Deliver on 27 August 25"
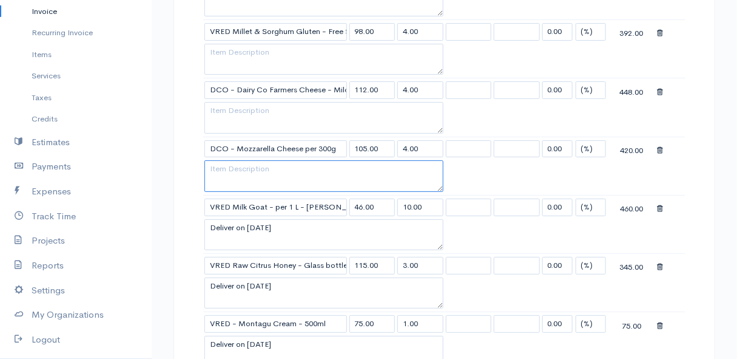
click at [236, 160] on textarea at bounding box center [324, 176] width 239 height 32
paste textarea "Deliver on 27 August 25"
type textarea "Deliver on 27 August 25"
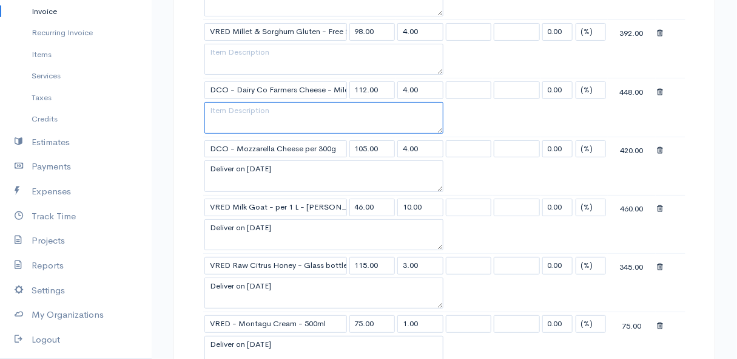
click at [218, 102] on textarea at bounding box center [324, 118] width 239 height 32
paste textarea "Deliver on 27 August 25"
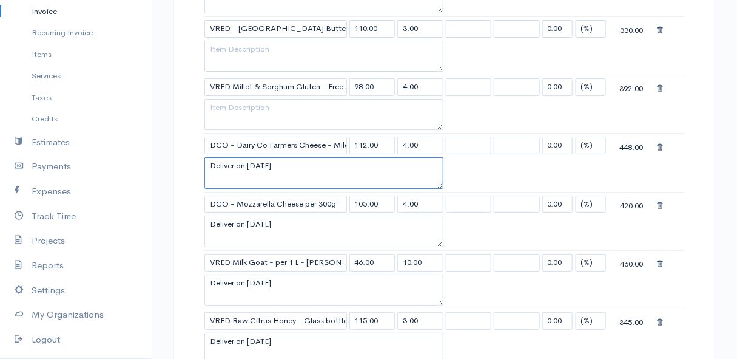
scroll to position [1545, 0]
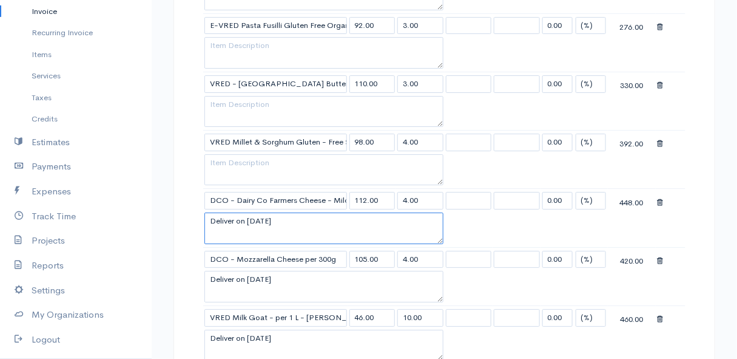
type textarea "Deliver on 27 August 25"
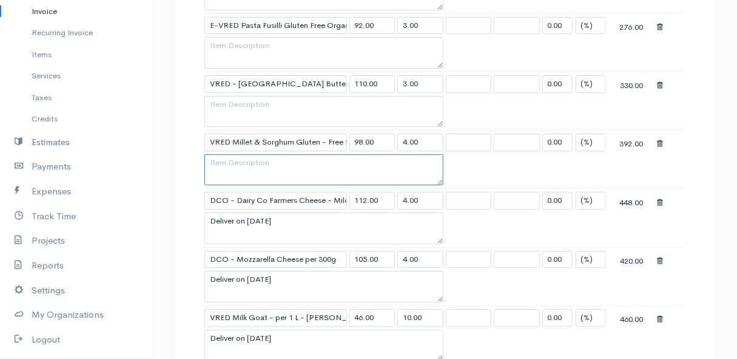
click at [237, 154] on textarea at bounding box center [324, 170] width 239 height 32
paste textarea "Deliver on 27 August 25"
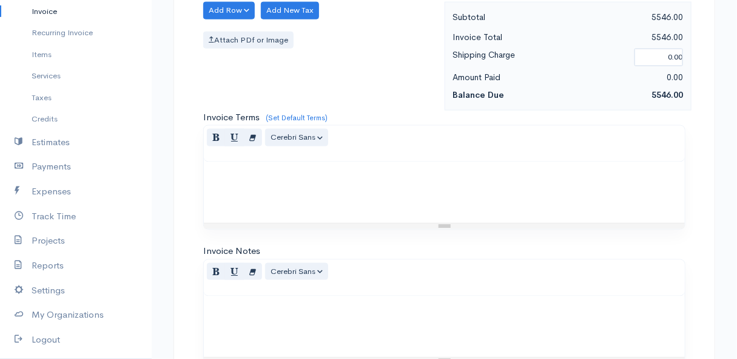
scroll to position [2257, 0]
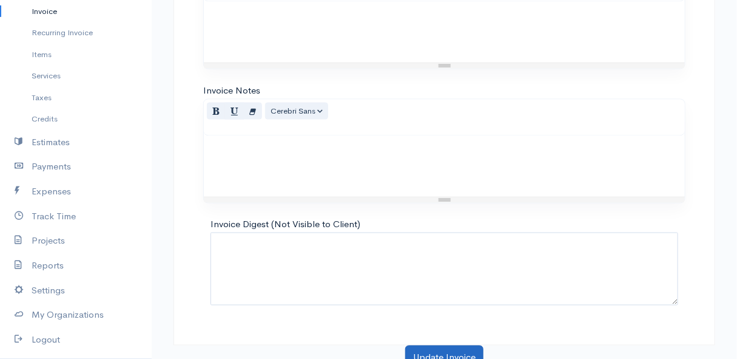
type textarea "Deliver on 27 August 25"
click at [428, 346] on button "Update Invoice" at bounding box center [444, 357] width 78 height 25
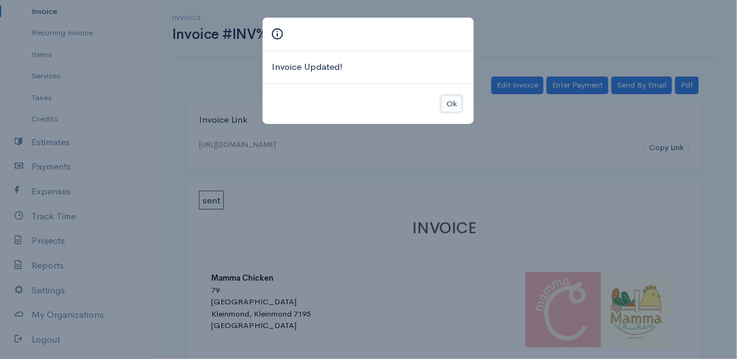
click at [450, 98] on button "Ok" at bounding box center [451, 104] width 21 height 18
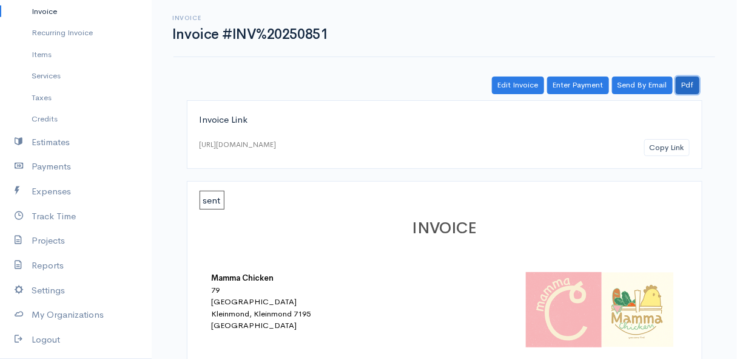
click at [693, 86] on link "Pdf" at bounding box center [688, 85] width 24 height 18
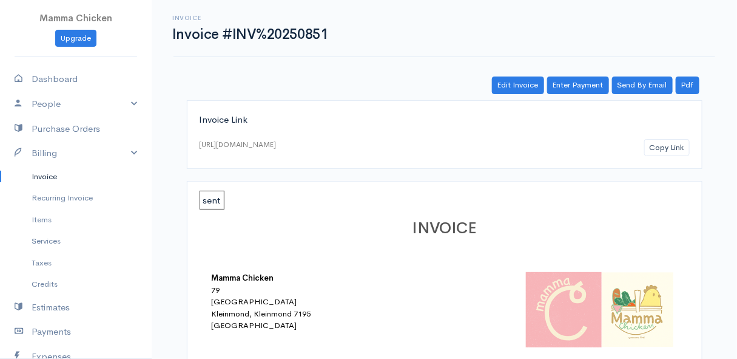
click at [51, 177] on link "Invoice" at bounding box center [76, 177] width 152 height 22
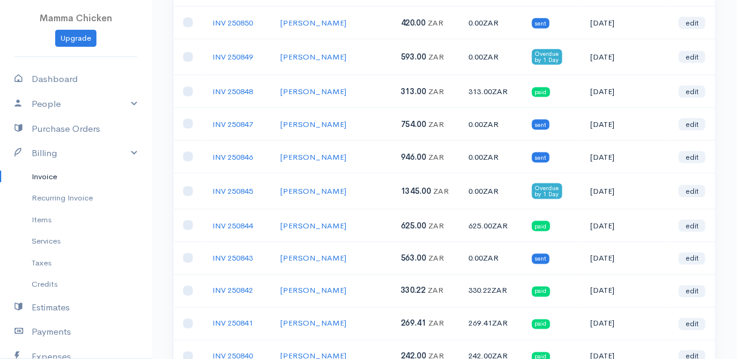
scroll to position [496, 0]
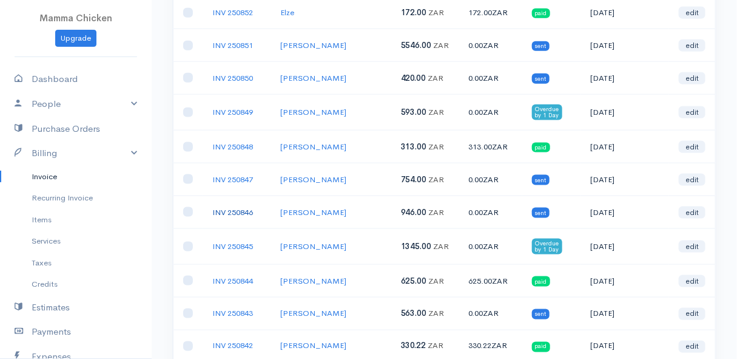
click at [242, 207] on link "INV 250846" at bounding box center [232, 212] width 41 height 10
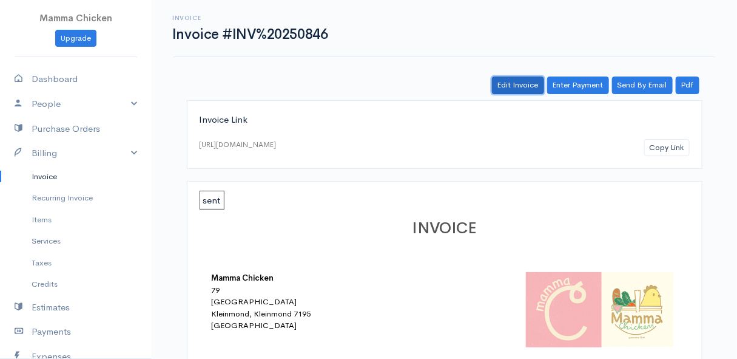
click at [521, 82] on link "Edit Invoice" at bounding box center [518, 85] width 52 height 18
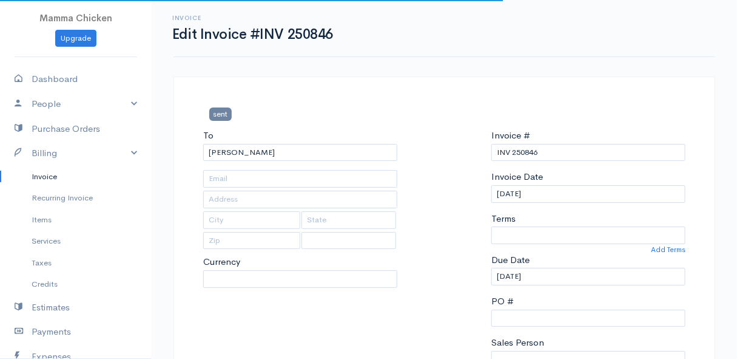
type input "4502 Ixia [PERSON_NAME]"
type input "Bettys Bay"
type input "7195"
select select
select select "0"
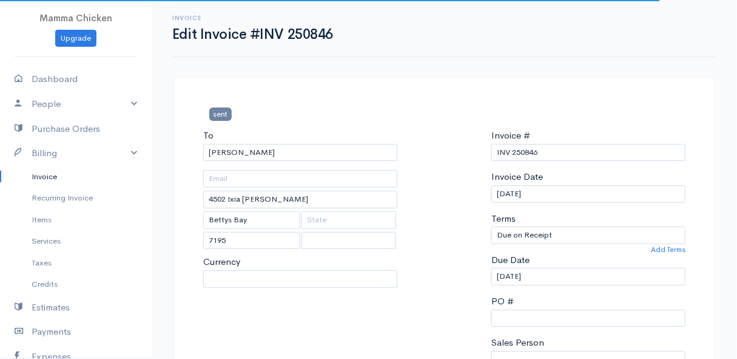
select select "ZAR"
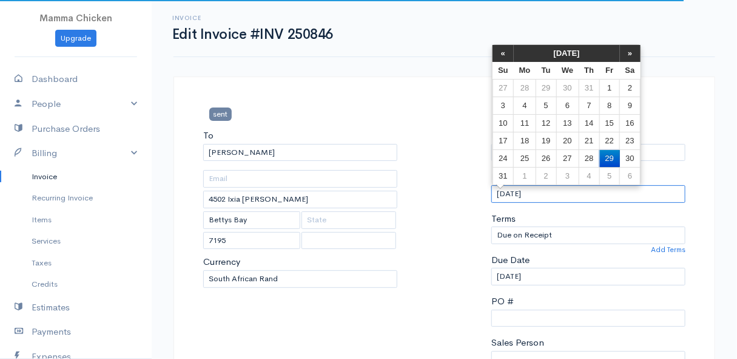
click at [577, 189] on input "[DATE]" at bounding box center [589, 194] width 194 height 18
click at [569, 160] on td "27" at bounding box center [568, 158] width 22 height 18
type input "[DATE]"
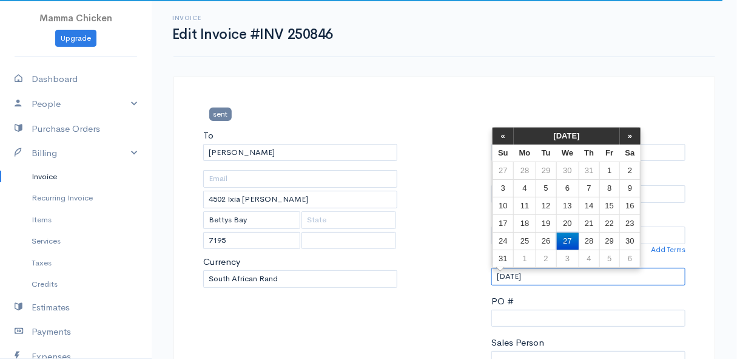
click at [564, 273] on input "[DATE]" at bounding box center [589, 277] width 194 height 18
click at [587, 234] on td "28" at bounding box center [589, 241] width 21 height 18
type input "[DATE]"
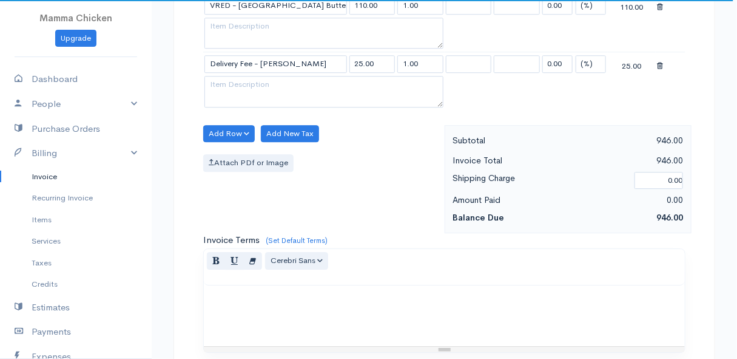
scroll to position [1501, 0]
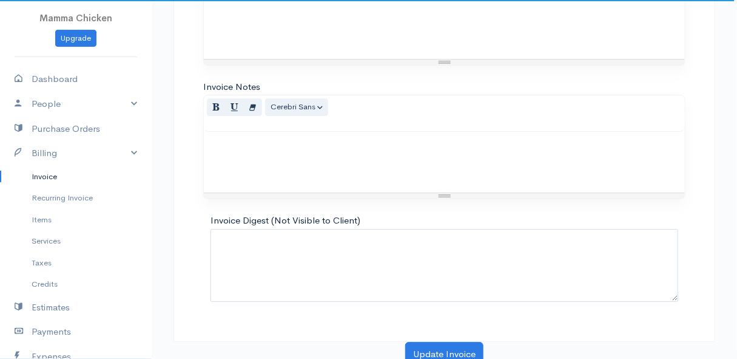
select select "[GEOGRAPHIC_DATA]"
click at [433, 343] on button "Update Invoice" at bounding box center [444, 354] width 78 height 25
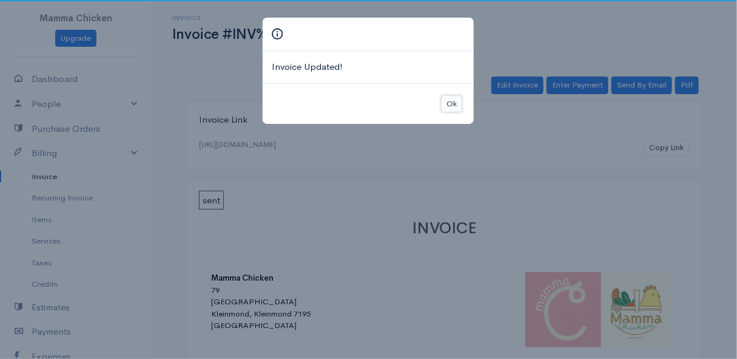
click at [457, 101] on button "Ok" at bounding box center [451, 104] width 21 height 18
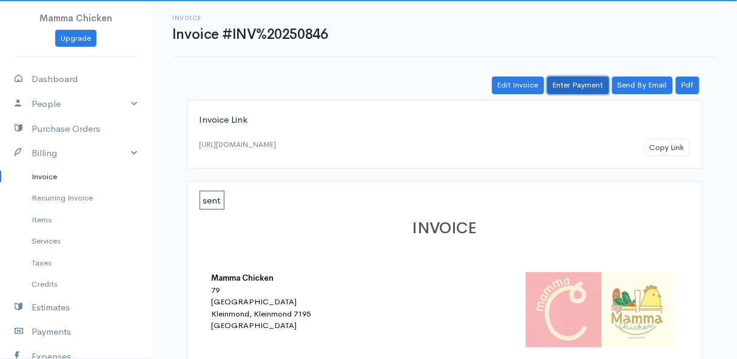
click at [571, 87] on link "Enter Payment" at bounding box center [578, 85] width 62 height 18
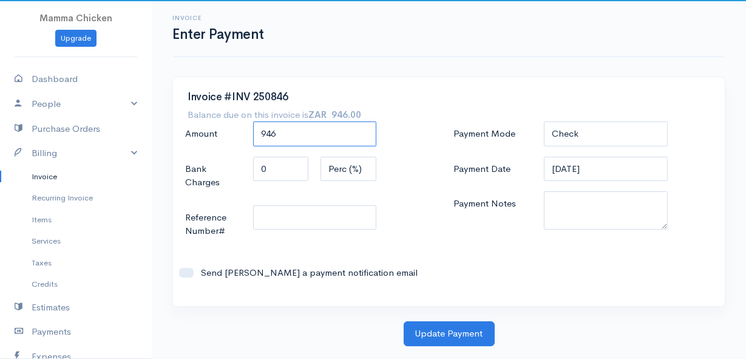
drag, startPoint x: 318, startPoint y: 134, endPoint x: 217, endPoint y: 132, distance: 100.8
click at [217, 132] on div "Amount 946" at bounding box center [314, 134] width 271 height 26
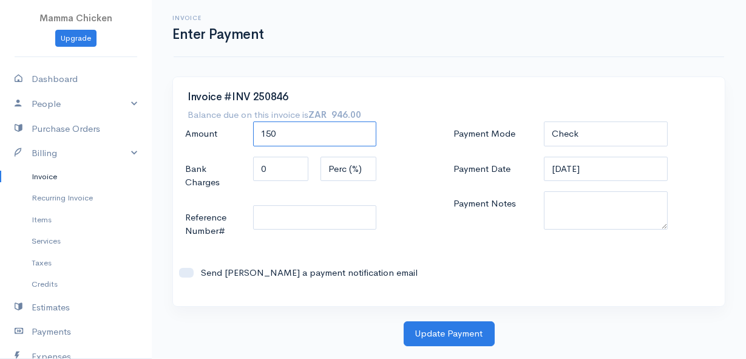
type input "150"
click at [629, 131] on select "Check Bank Transfer Credit Cash Debit ACH VISA MASTERCARD AMEX DISCOVER DINERS …" at bounding box center [605, 133] width 123 height 25
select select "Cash"
click at [544, 121] on select "Check Bank Transfer Credit Cash Debit ACH VISA MASTERCARD AMEX DISCOVER DINERS …" at bounding box center [605, 133] width 123 height 25
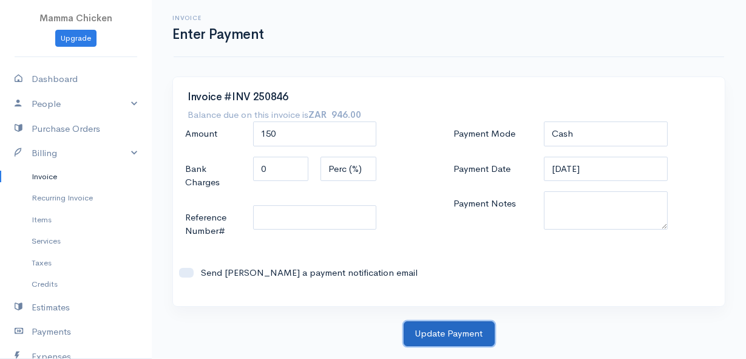
click at [445, 334] on button "Update Payment" at bounding box center [449, 333] width 91 height 25
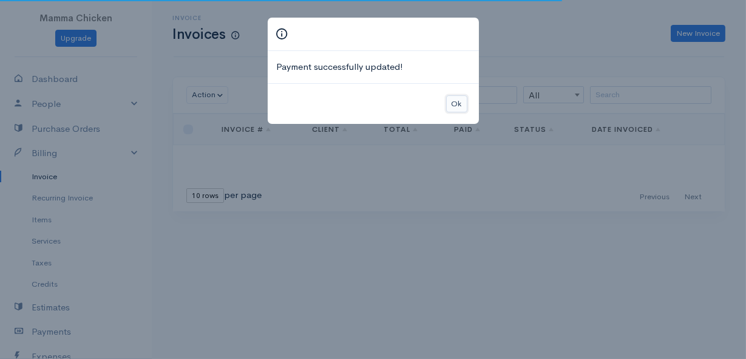
click at [455, 103] on button "Ok" at bounding box center [456, 104] width 21 height 18
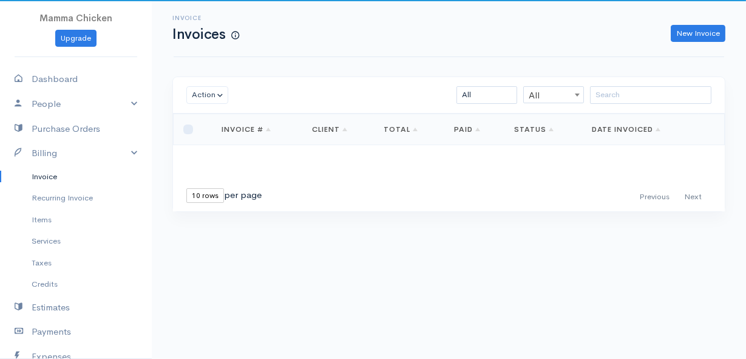
click at [52, 178] on link "Invoice" at bounding box center [76, 177] width 152 height 22
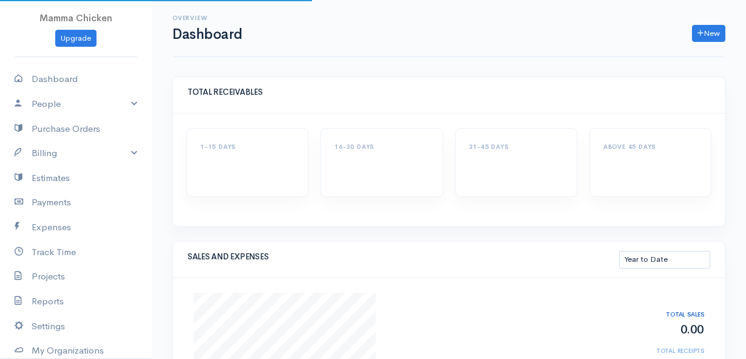
select select "thistoyear"
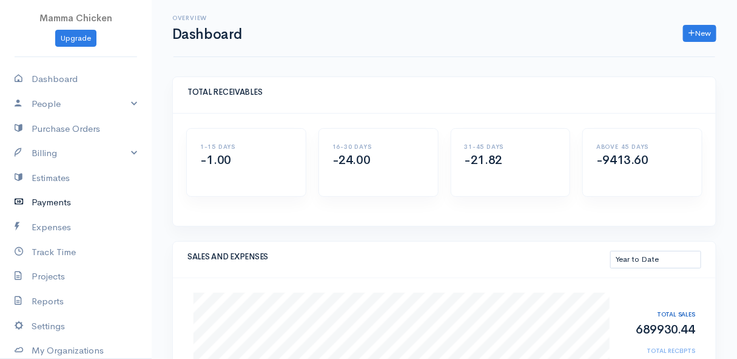
click at [61, 197] on link "Payments" at bounding box center [76, 202] width 152 height 25
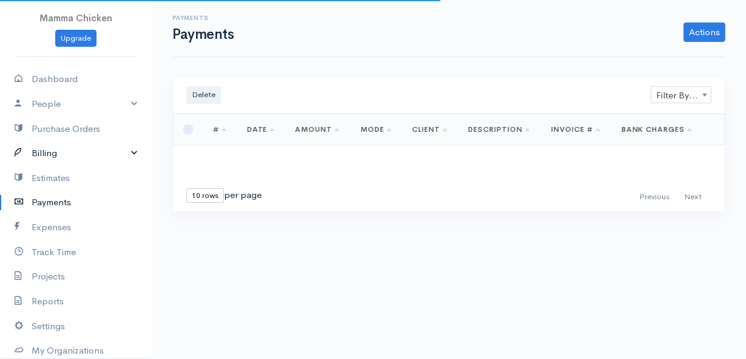
click at [60, 151] on link "Billing" at bounding box center [76, 153] width 152 height 25
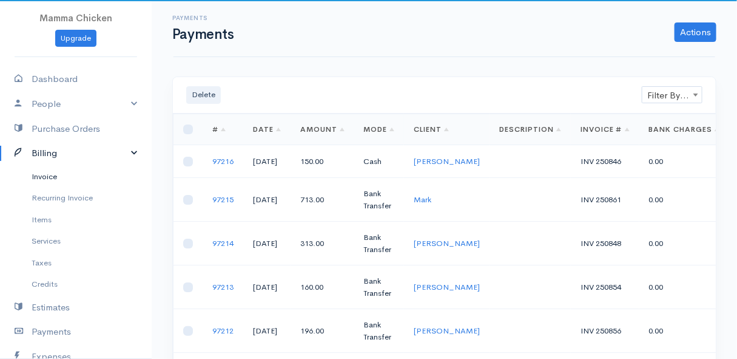
click at [55, 170] on link "Invoice" at bounding box center [76, 177] width 152 height 22
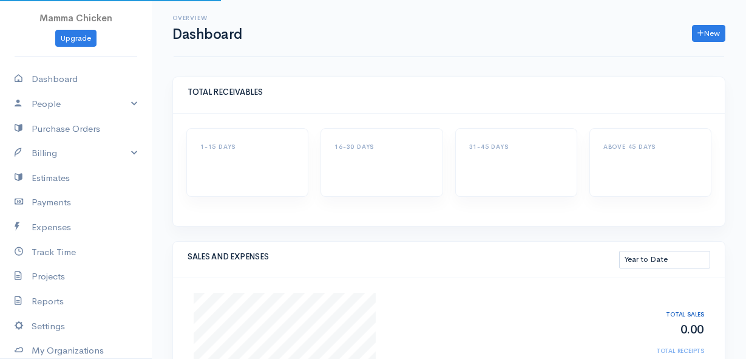
select select "thistoyear"
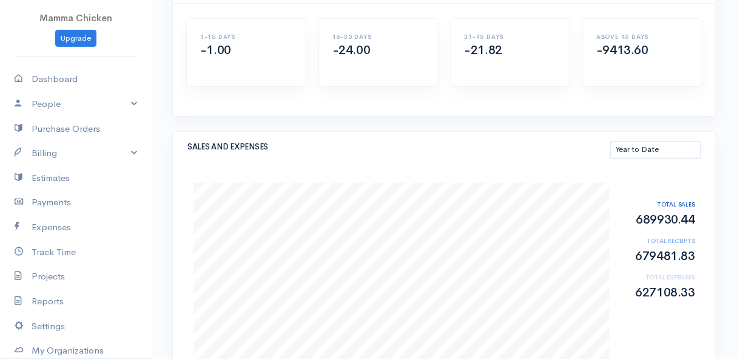
scroll to position [165, 0]
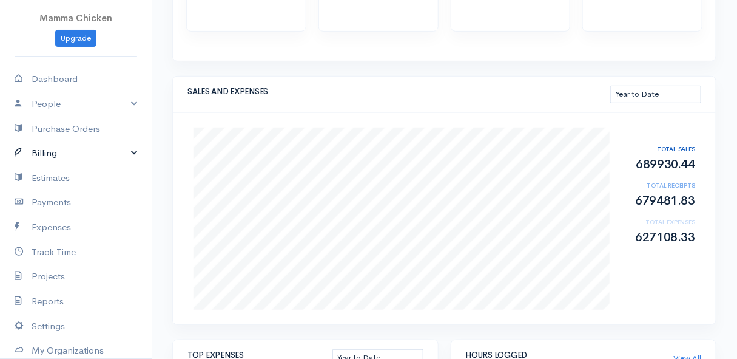
click at [76, 149] on link "Billing" at bounding box center [76, 153] width 152 height 25
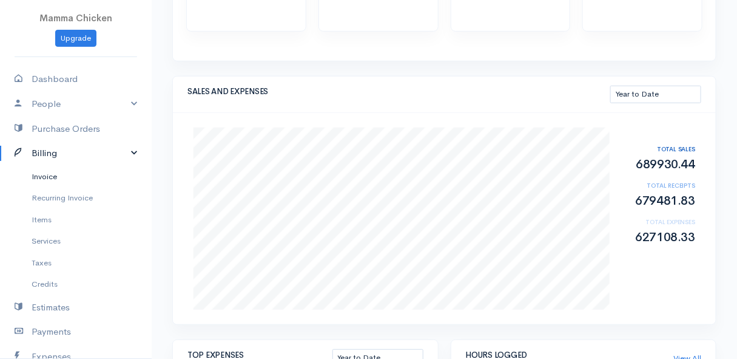
click at [66, 172] on link "Invoice" at bounding box center [76, 177] width 152 height 22
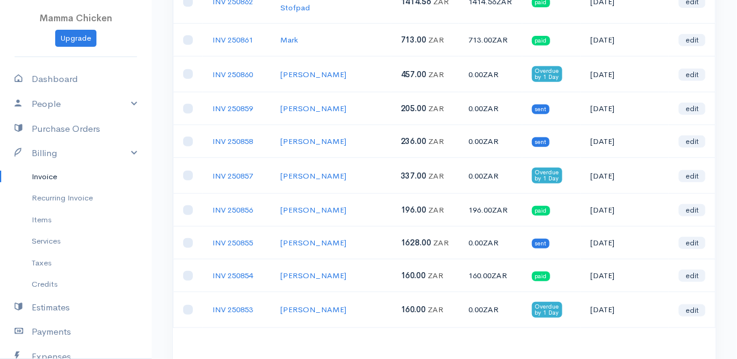
scroll to position [220, 0]
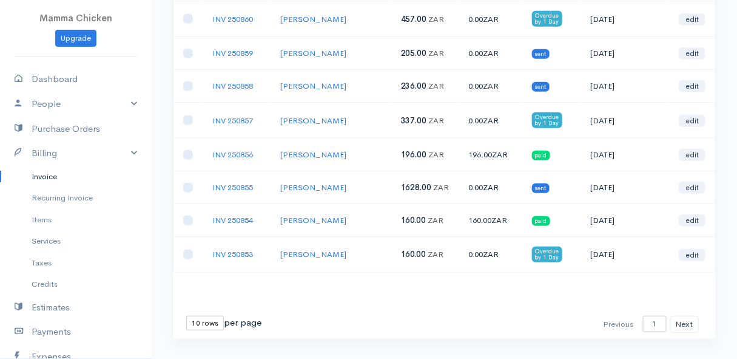
click at [213, 316] on select "10 rows 25 rows 50 rows" at bounding box center [205, 323] width 38 height 15
select select "25"
click at [186, 316] on select "10 rows 25 rows 50 rows" at bounding box center [205, 323] width 38 height 15
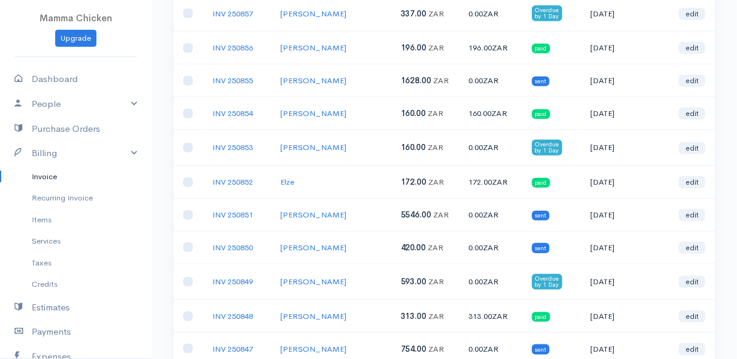
scroll to position [382, 0]
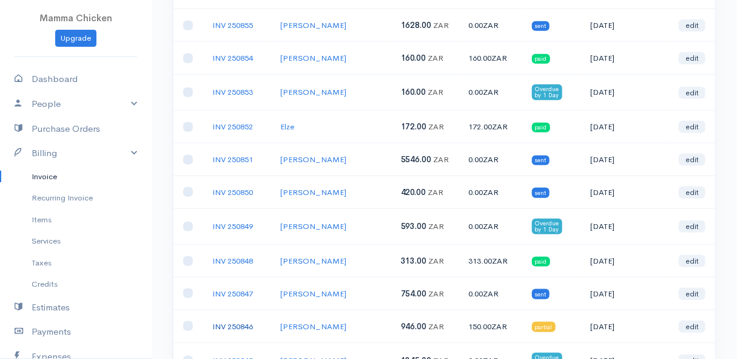
click at [233, 321] on link "INV 250846" at bounding box center [232, 326] width 41 height 10
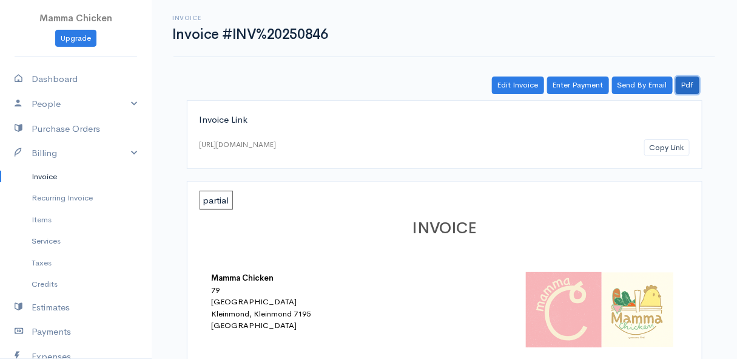
click at [692, 88] on link "Pdf" at bounding box center [688, 85] width 24 height 18
click at [55, 176] on link "Invoice" at bounding box center [76, 177] width 152 height 22
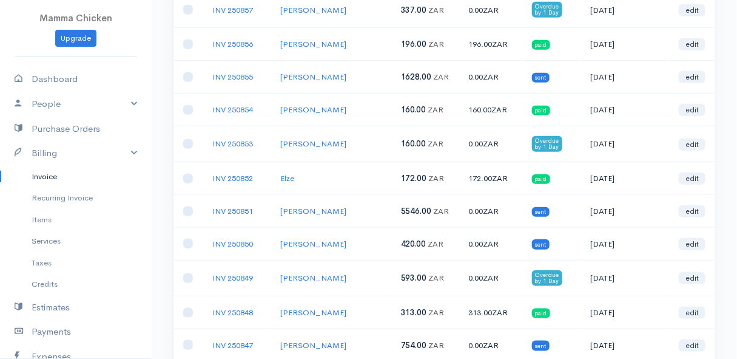
scroll to position [386, 0]
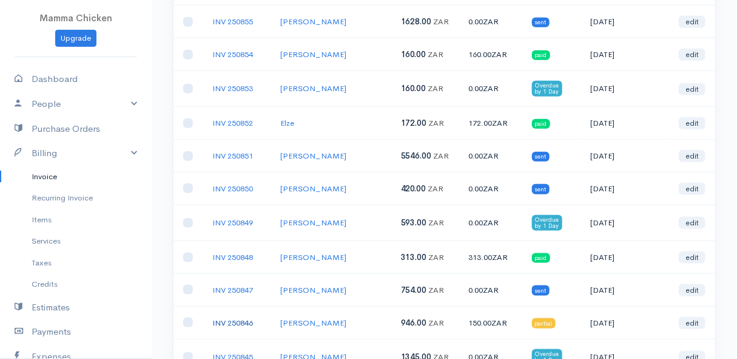
click at [234, 317] on link "INV 250846" at bounding box center [232, 322] width 41 height 10
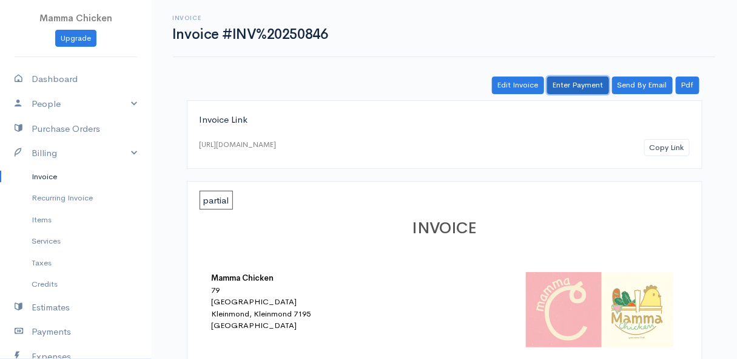
click at [584, 79] on link "Enter Payment" at bounding box center [578, 85] width 62 height 18
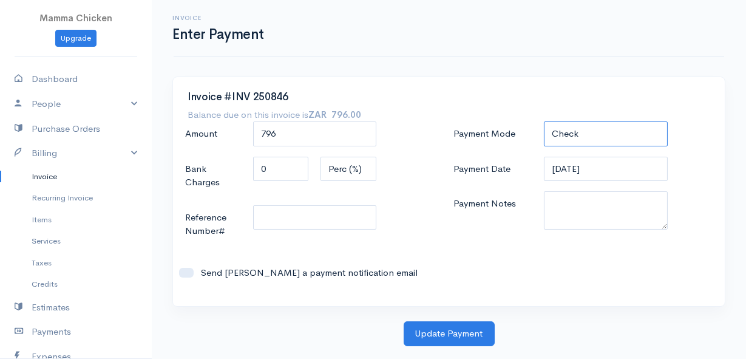
click at [595, 135] on select "Check Bank Transfer Credit Cash Debit ACH VISA MASTERCARD AMEX DISCOVER DINERS …" at bounding box center [605, 133] width 123 height 25
select select "Bank Transfer"
click at [544, 121] on select "Check Bank Transfer Credit Cash Debit ACH VISA MASTERCARD AMEX DISCOVER DINERS …" at bounding box center [605, 133] width 123 height 25
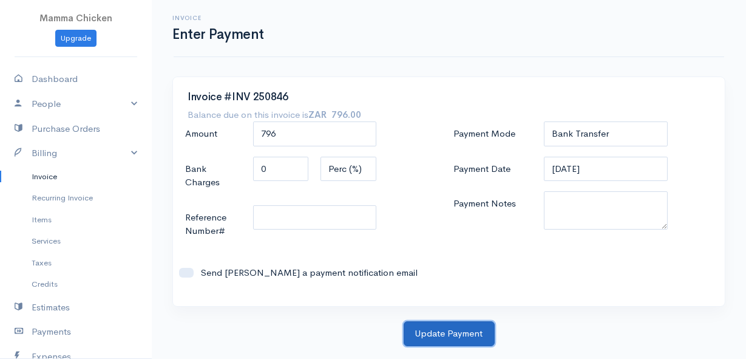
click at [462, 327] on button "Update Payment" at bounding box center [449, 333] width 91 height 25
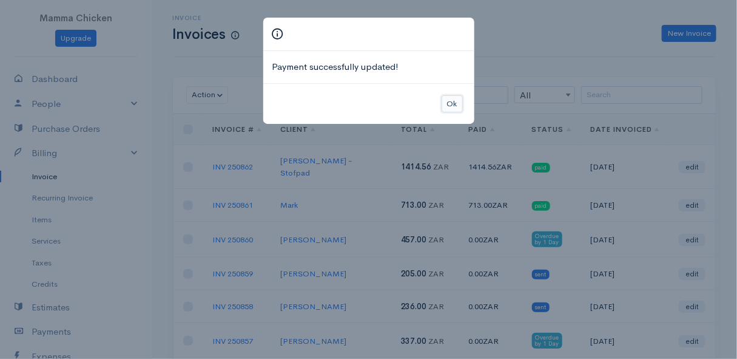
click at [456, 103] on button "Ok" at bounding box center [452, 104] width 21 height 18
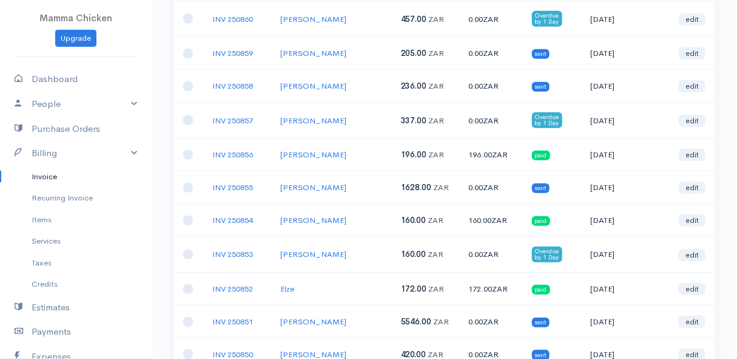
scroll to position [386, 0]
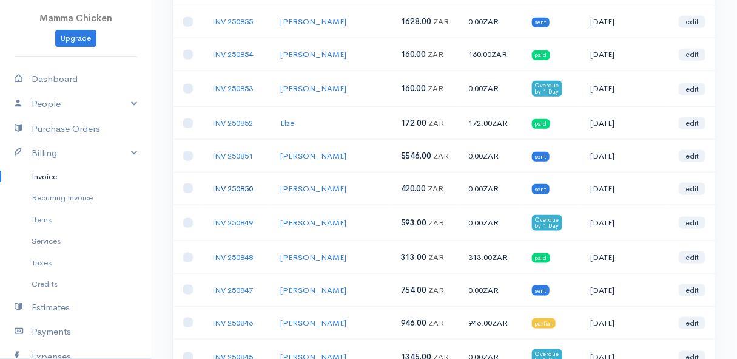
click at [242, 183] on link "INV 250850" at bounding box center [232, 188] width 41 height 10
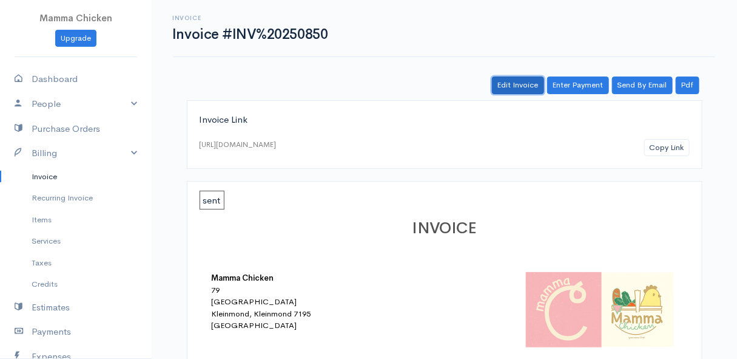
click at [512, 80] on link "Edit Invoice" at bounding box center [518, 85] width 52 height 18
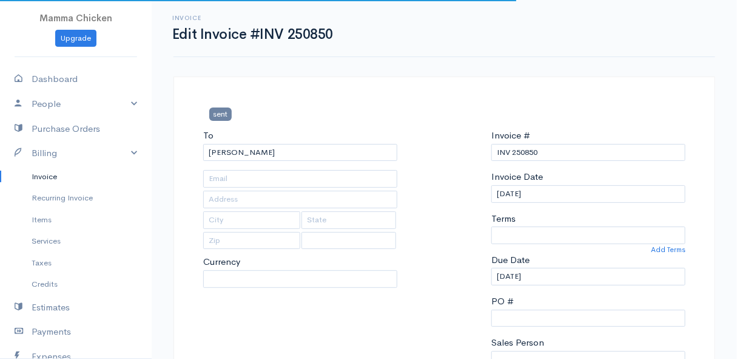
type input "[STREET_ADDRESS][PERSON_NAME] )"
type input "[PERSON_NAME] Bay"
type input "7195"
select select
select select "0"
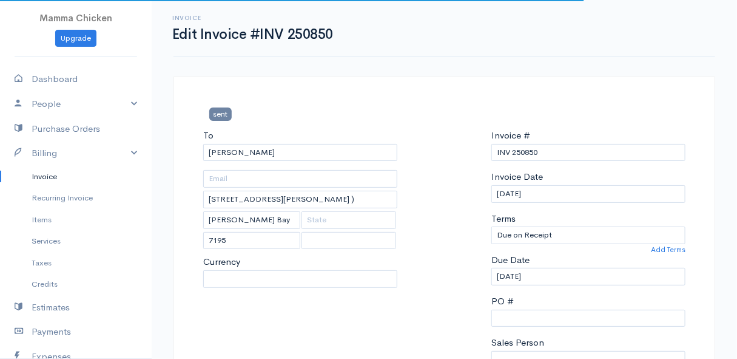
select select "[GEOGRAPHIC_DATA]"
select select "ZAR"
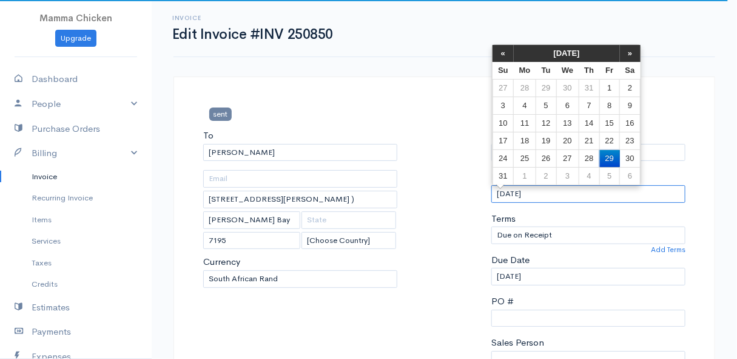
click at [556, 194] on input "[DATE]" at bounding box center [589, 194] width 194 height 18
click at [562, 156] on td "27" at bounding box center [568, 158] width 22 height 18
type input "[DATE]"
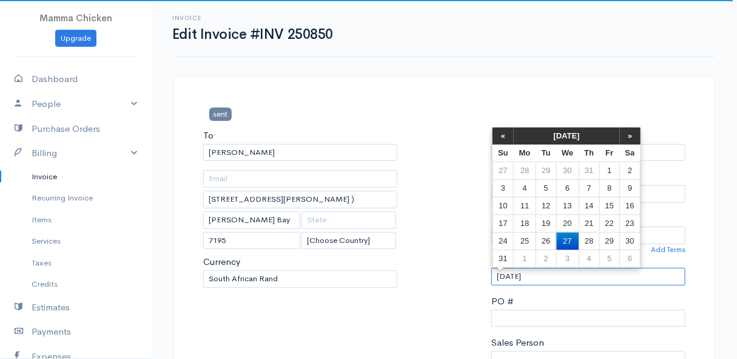
click at [549, 280] on input "[DATE]" at bounding box center [589, 277] width 194 height 18
click at [585, 236] on td "28" at bounding box center [589, 241] width 21 height 18
type input "[DATE]"
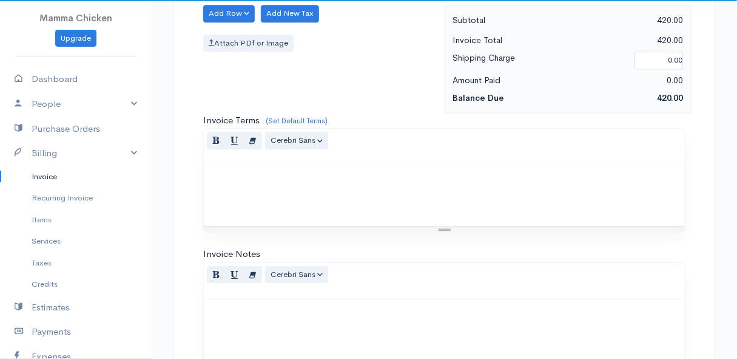
scroll to position [1327, 0]
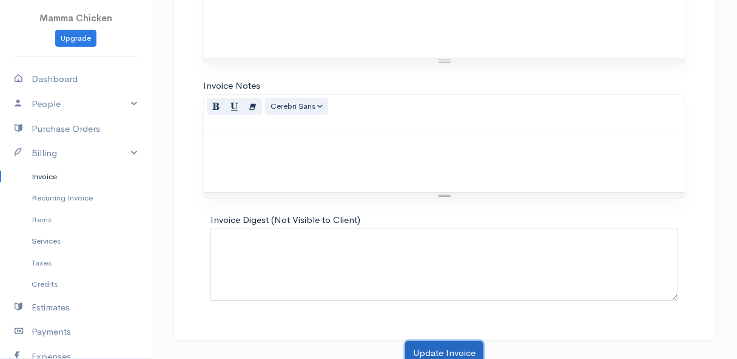
click at [441, 343] on button "Update Invoice" at bounding box center [444, 352] width 78 height 25
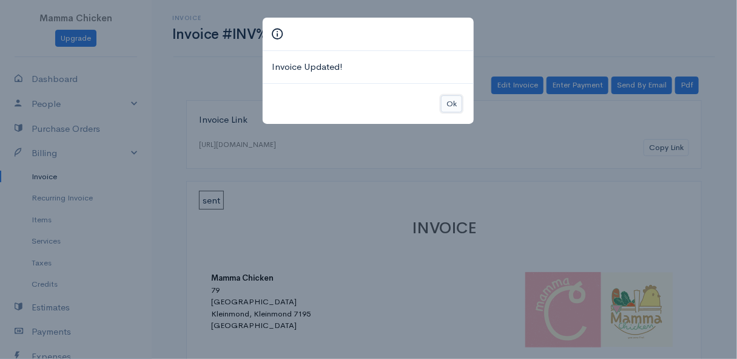
click at [454, 100] on button "Ok" at bounding box center [451, 104] width 21 height 18
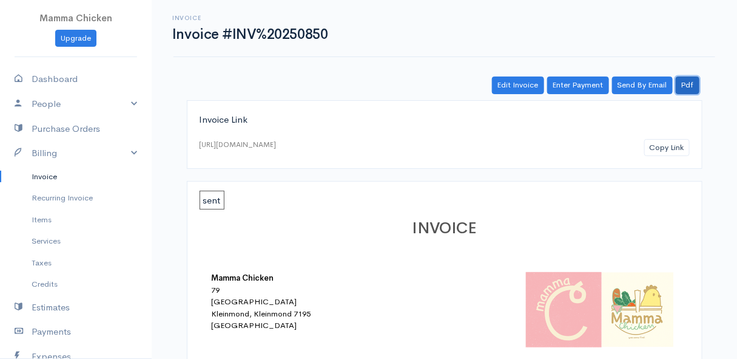
click at [695, 85] on link "Pdf" at bounding box center [688, 85] width 24 height 18
click at [693, 79] on link "Pdf" at bounding box center [688, 85] width 24 height 18
click at [53, 177] on link "Invoice" at bounding box center [76, 177] width 152 height 22
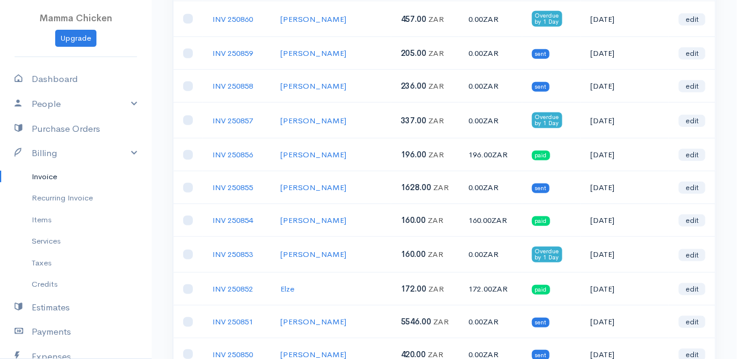
scroll to position [165, 0]
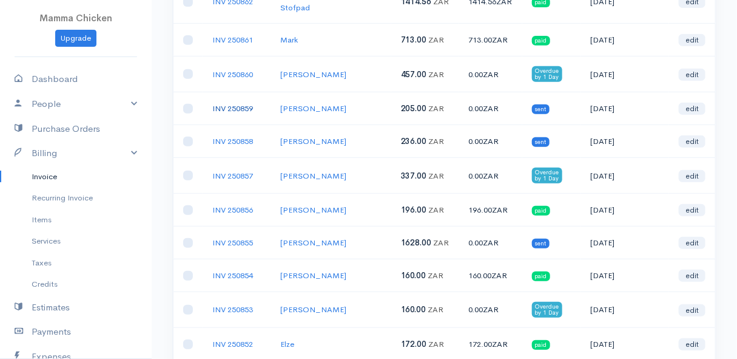
click at [253, 103] on link "INV 250859" at bounding box center [232, 108] width 41 height 10
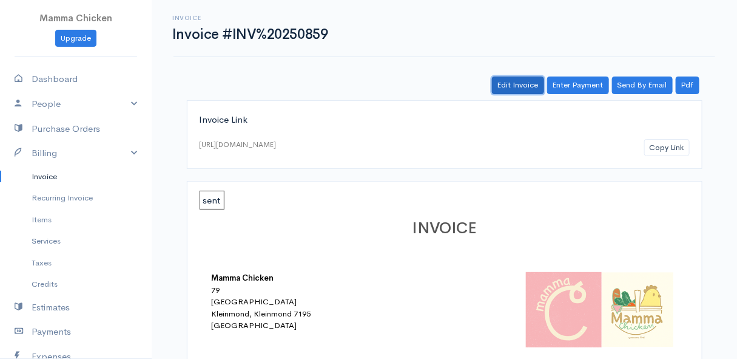
click at [523, 83] on link "Edit Invoice" at bounding box center [518, 85] width 52 height 18
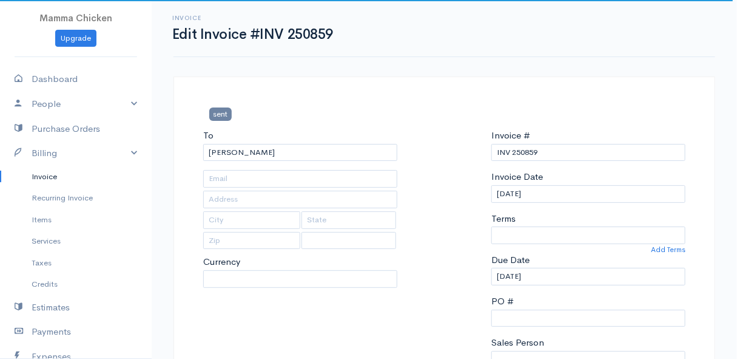
type input "[STREET_ADDRESS]"
type input "[PERSON_NAME] Bay"
type input "7195"
select select "[GEOGRAPHIC_DATA]"
select select "0"
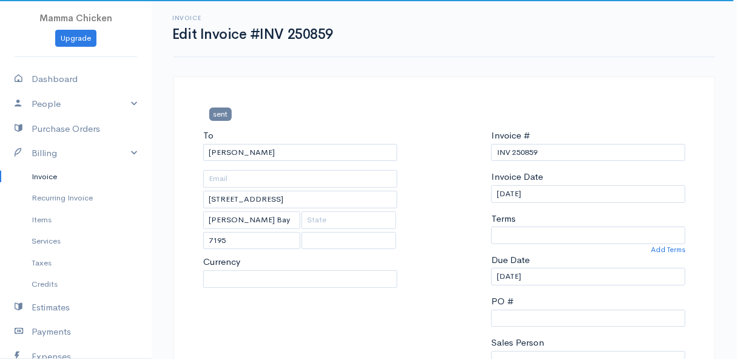
select select
select select "ZAR"
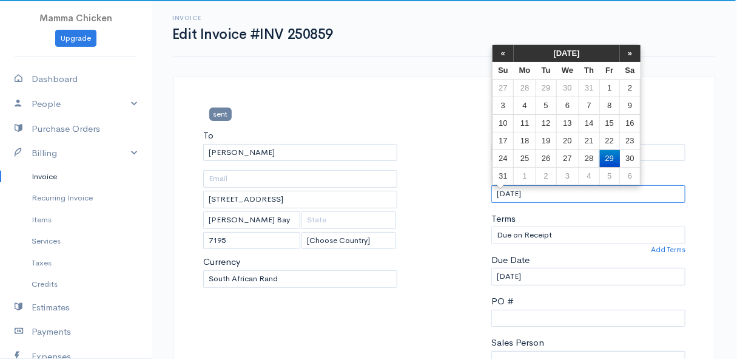
click at [570, 194] on input "[DATE]" at bounding box center [589, 194] width 194 height 18
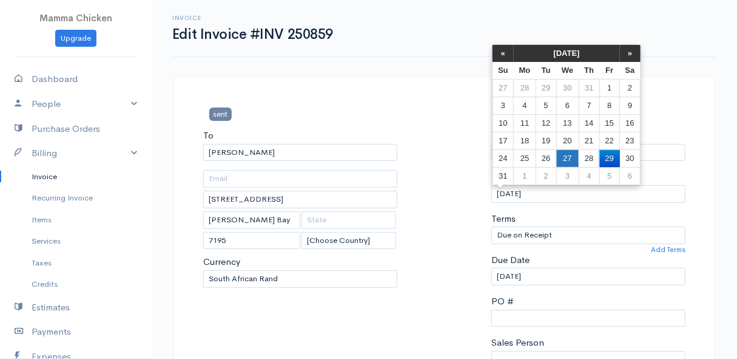
click at [560, 158] on td "27" at bounding box center [568, 158] width 22 height 18
type input "[DATE]"
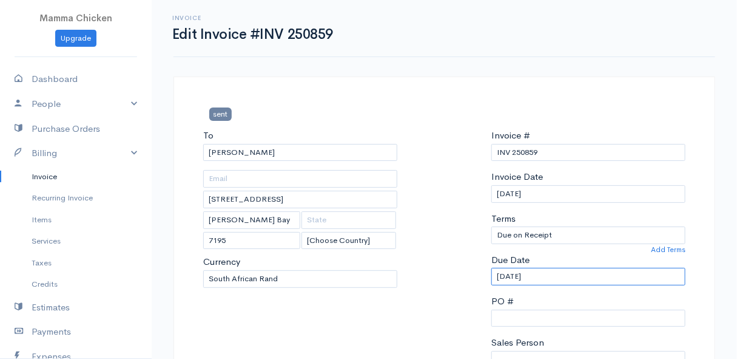
click at [564, 279] on input "[DATE]" at bounding box center [589, 277] width 194 height 18
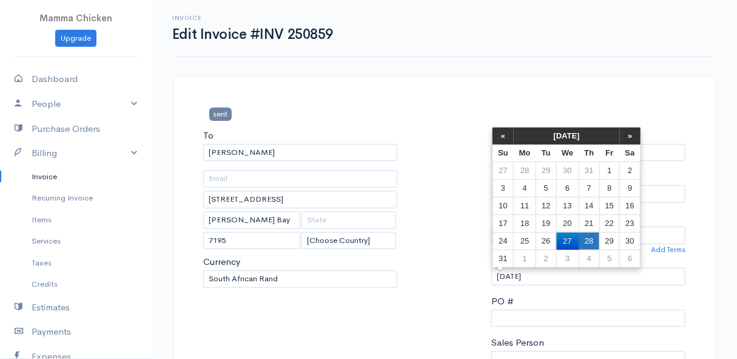
click at [588, 242] on td "28" at bounding box center [589, 241] width 21 height 18
type input "[DATE]"
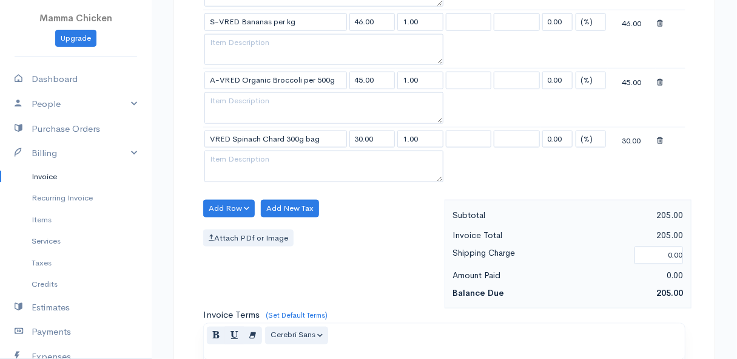
scroll to position [862, 0]
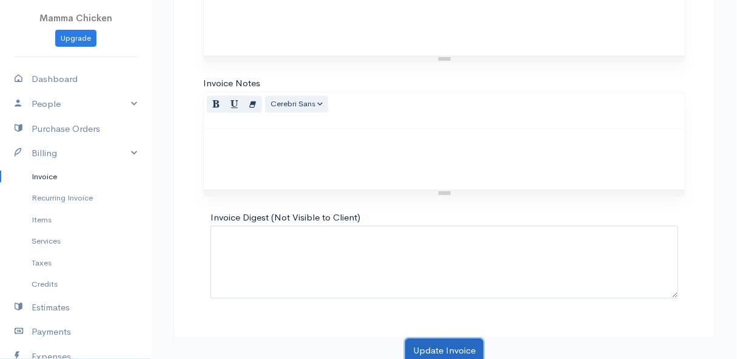
click at [449, 342] on button "Update Invoice" at bounding box center [444, 350] width 78 height 25
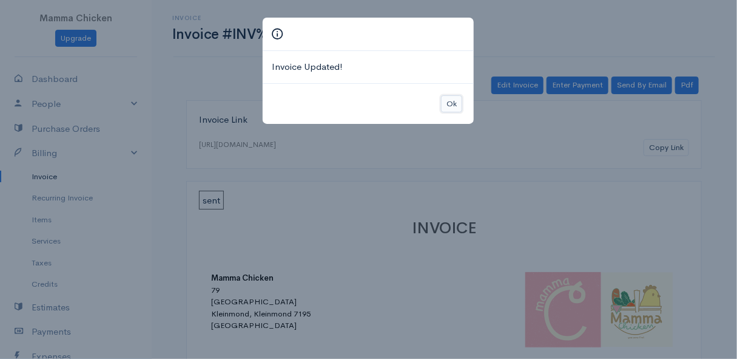
click at [455, 105] on button "Ok" at bounding box center [451, 104] width 21 height 18
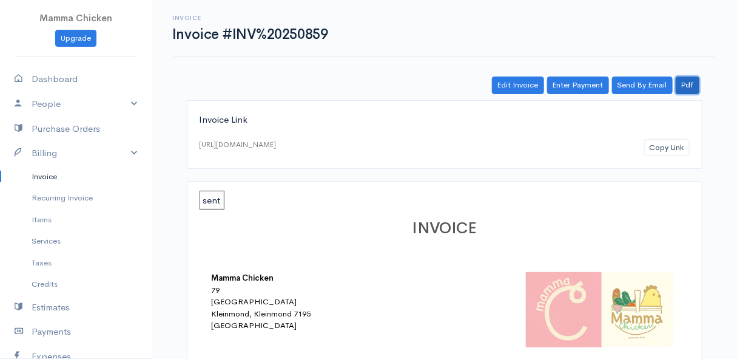
click at [695, 83] on link "Pdf" at bounding box center [688, 85] width 24 height 18
click at [692, 85] on link "Pdf" at bounding box center [688, 85] width 24 height 18
click at [671, 146] on button "Copy Link" at bounding box center [668, 148] width 46 height 18
